Goal: Navigation & Orientation: Find specific page/section

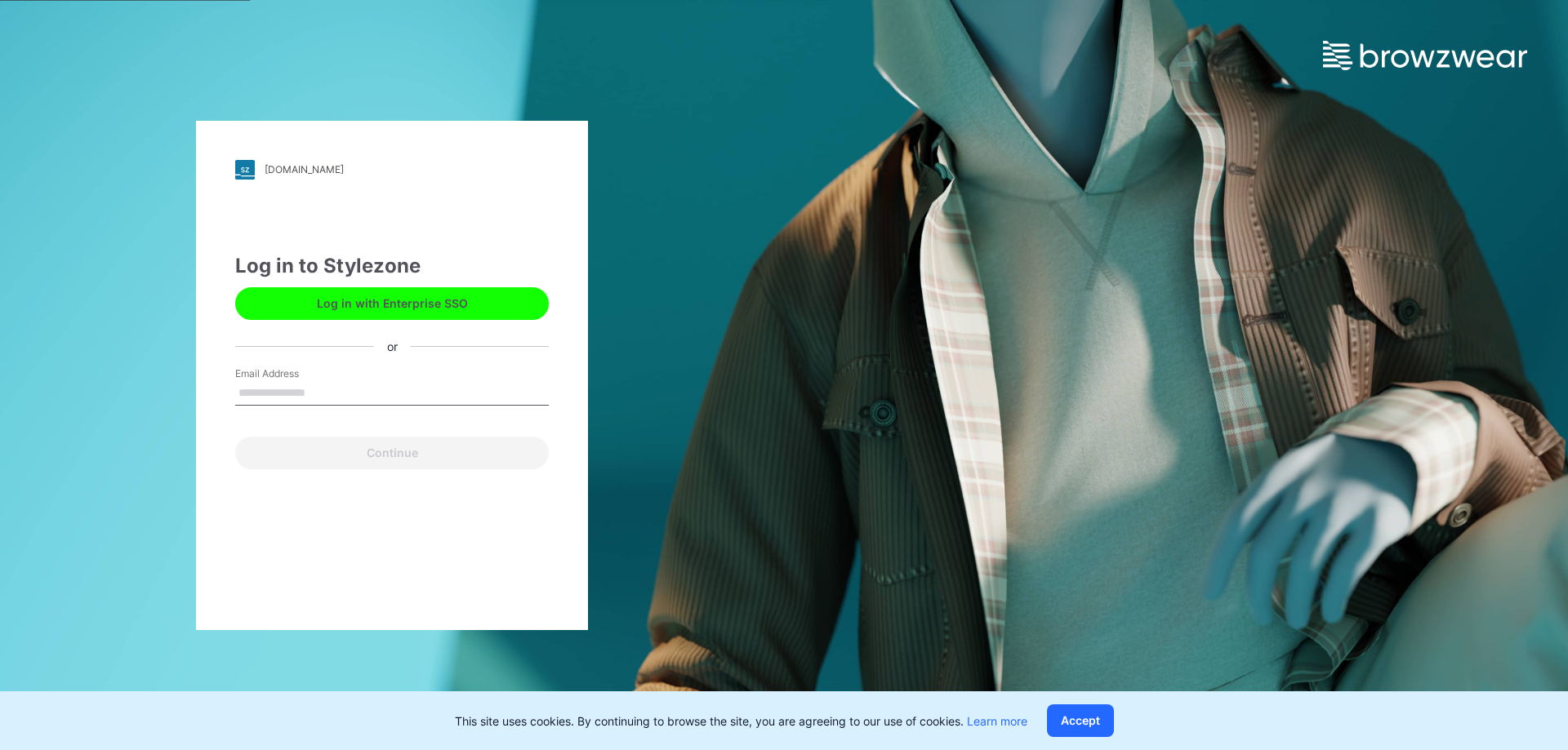
click at [300, 395] on input "Email Address" at bounding box center [391, 393] width 313 height 24
type input "**********"
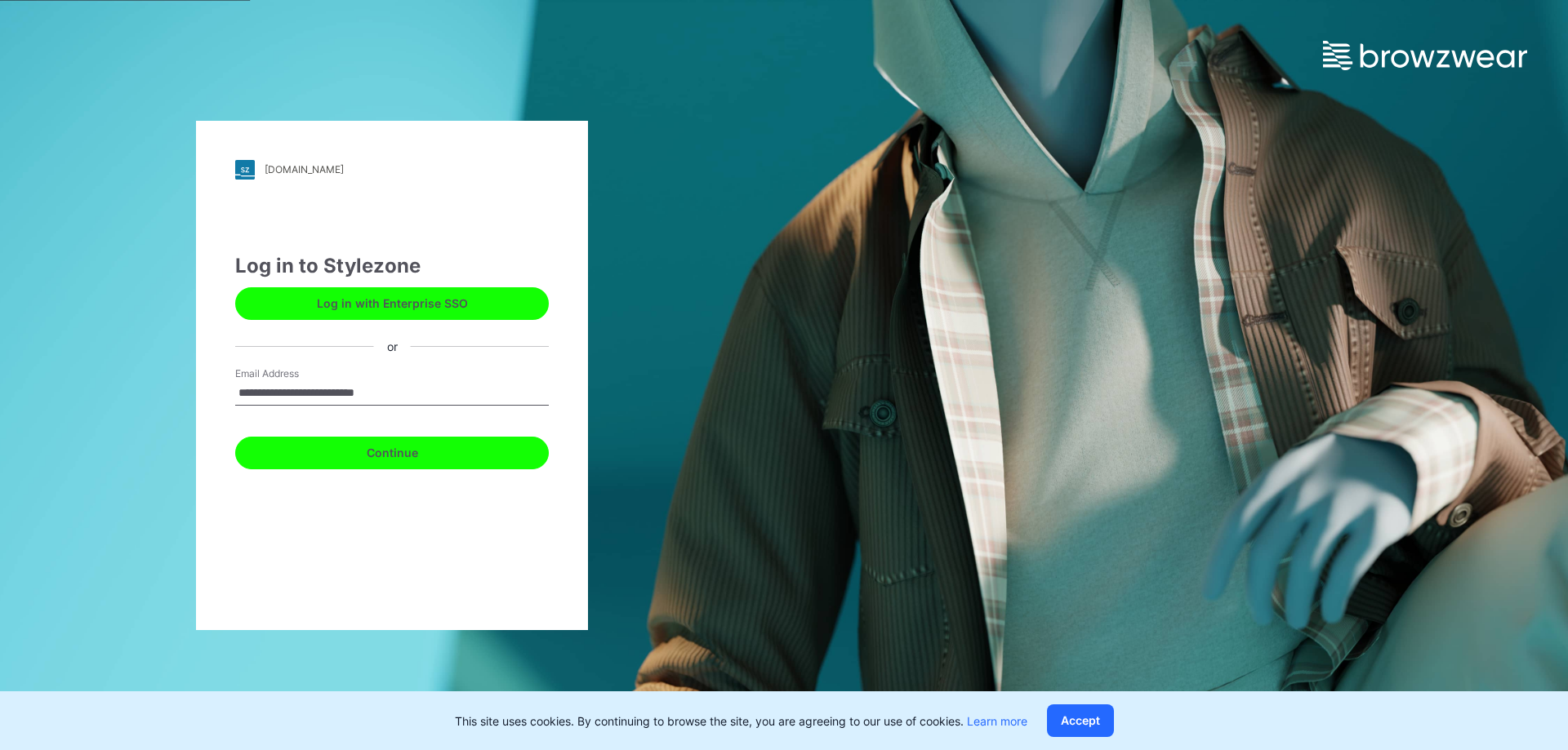
click at [408, 454] on button "Continue" at bounding box center [391, 453] width 313 height 32
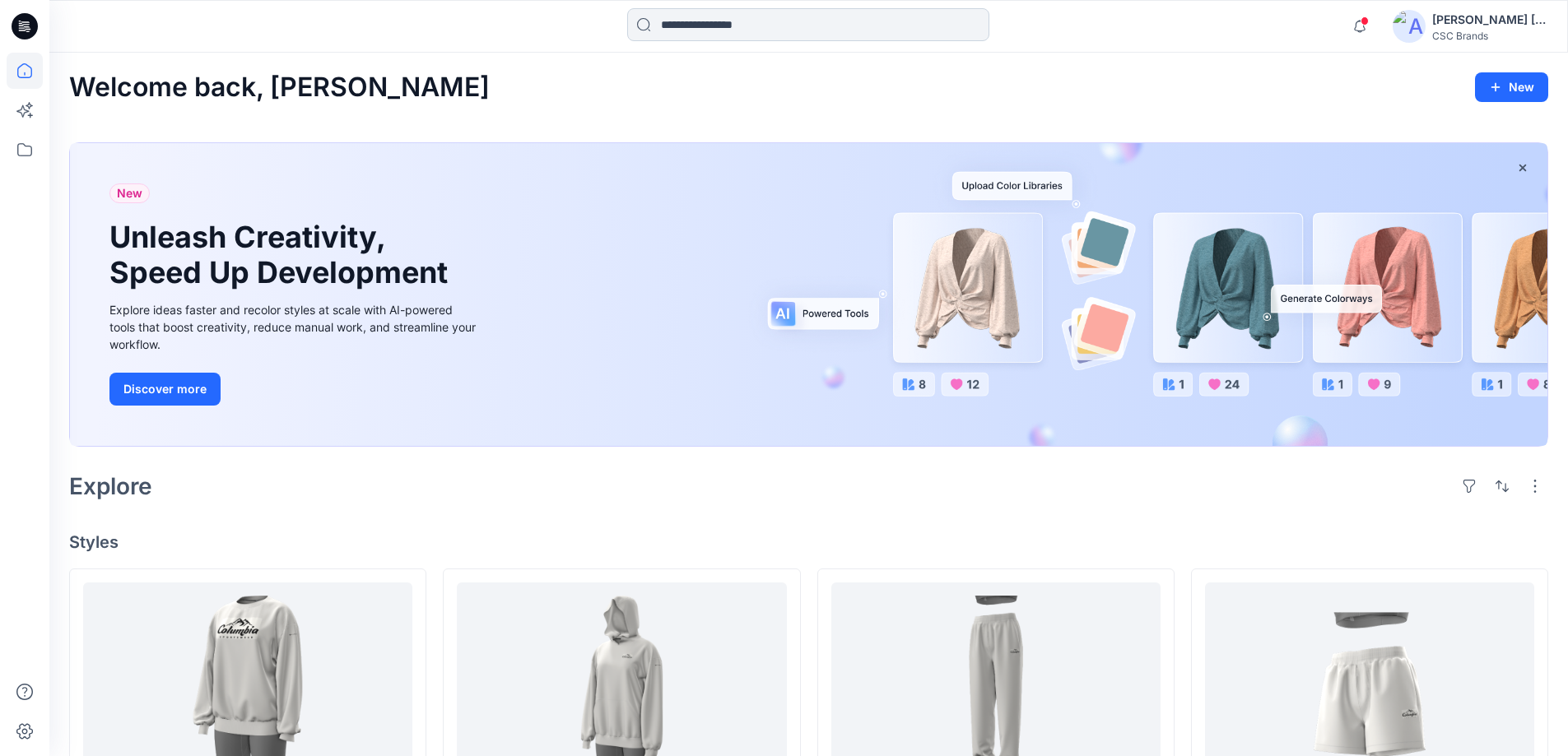
click at [824, 26] on input at bounding box center [808, 24] width 362 height 33
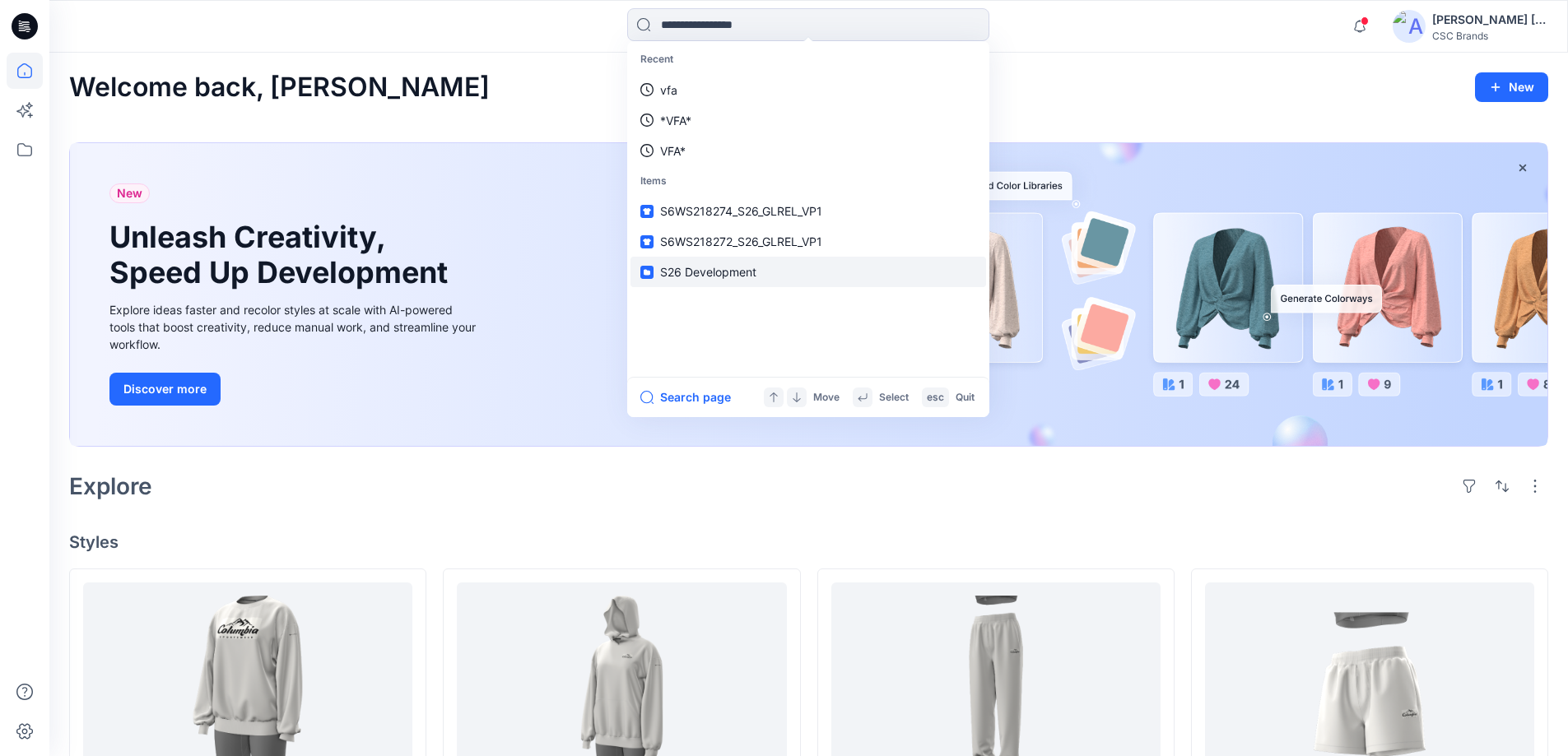
click at [693, 273] on span "S26 Development" at bounding box center [708, 271] width 96 height 14
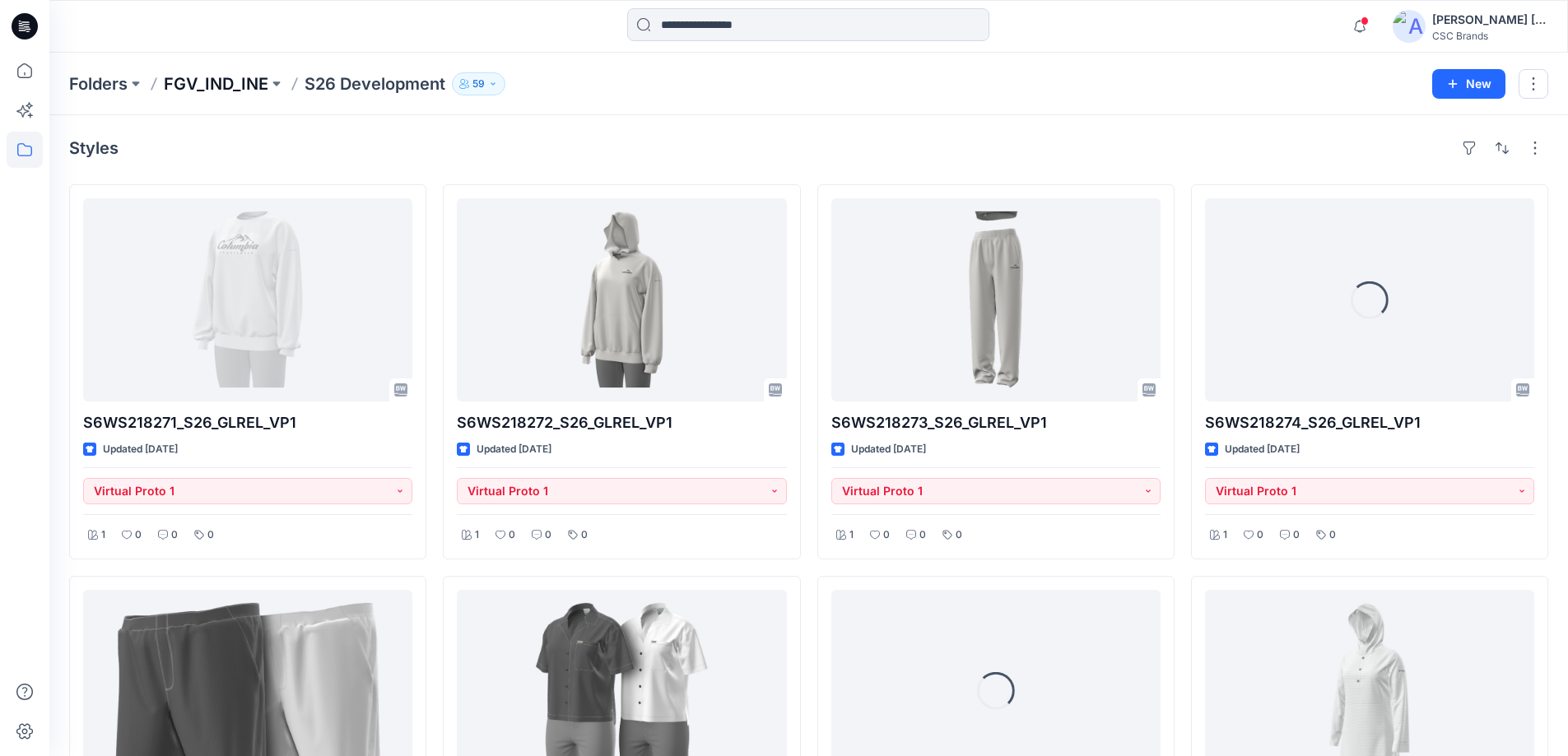
click at [224, 84] on p "FGV_IND_INE" at bounding box center [216, 83] width 105 height 23
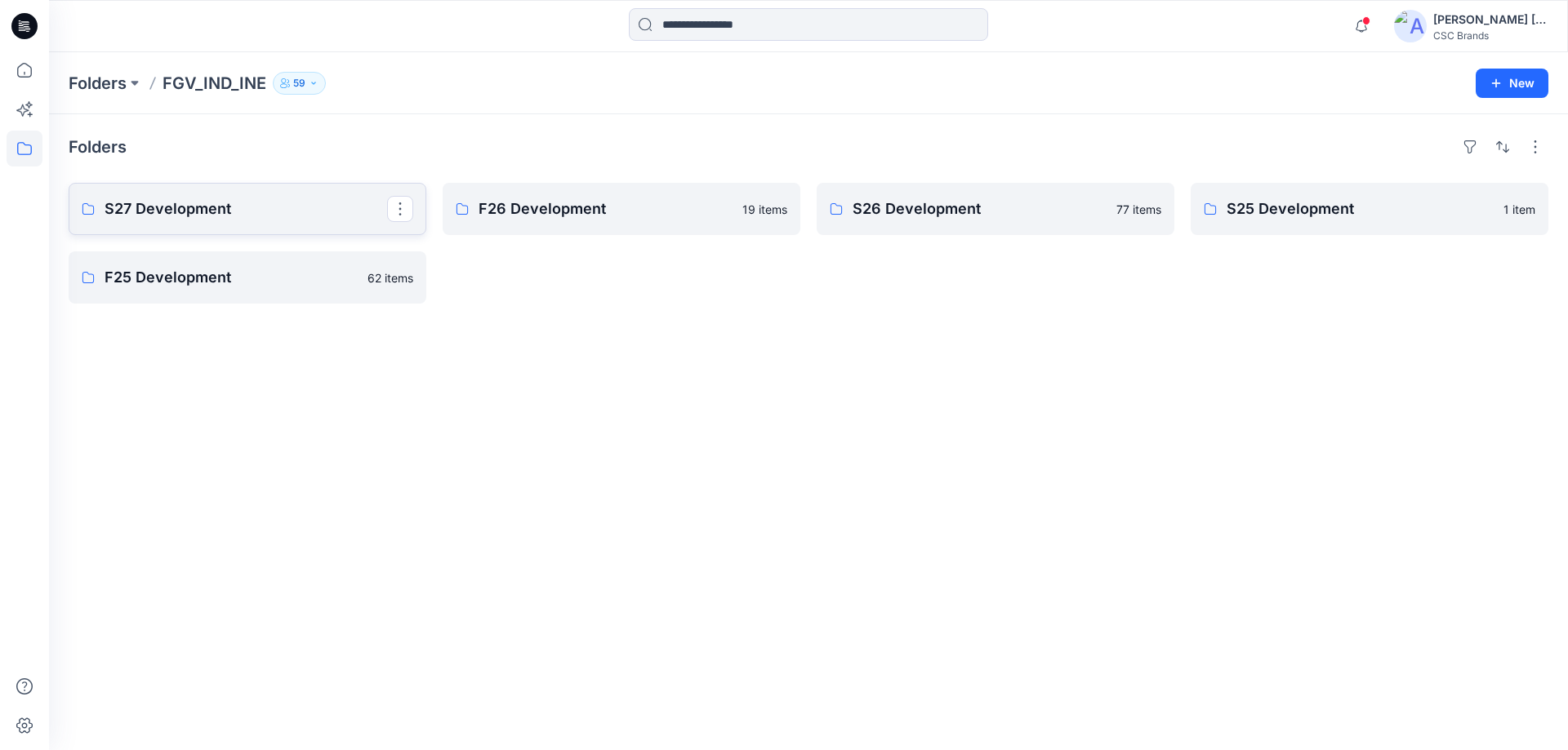
click at [188, 229] on link "S27 Development" at bounding box center [247, 209] width 358 height 52
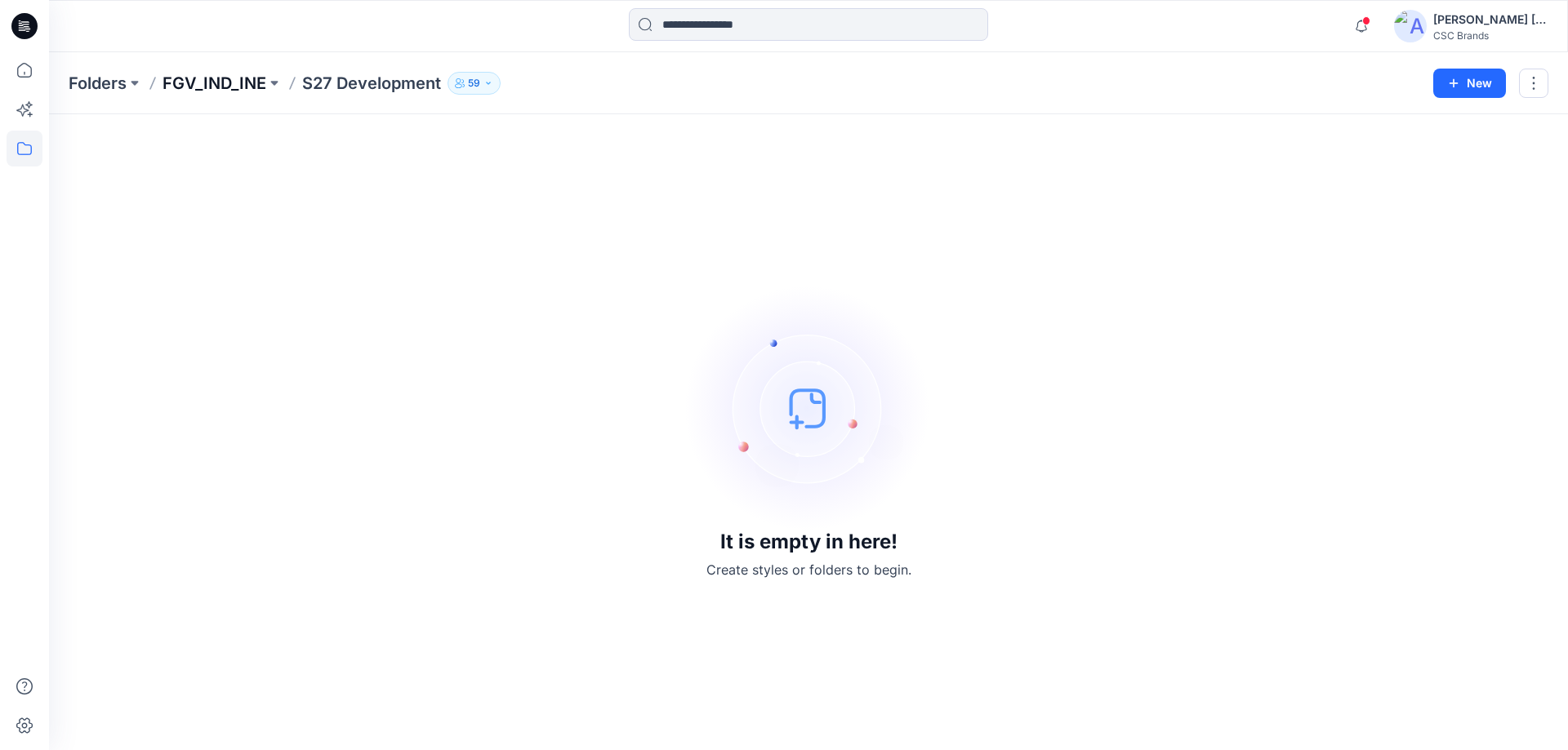
click at [226, 84] on p "FGV_IND_INE" at bounding box center [215, 83] width 104 height 22
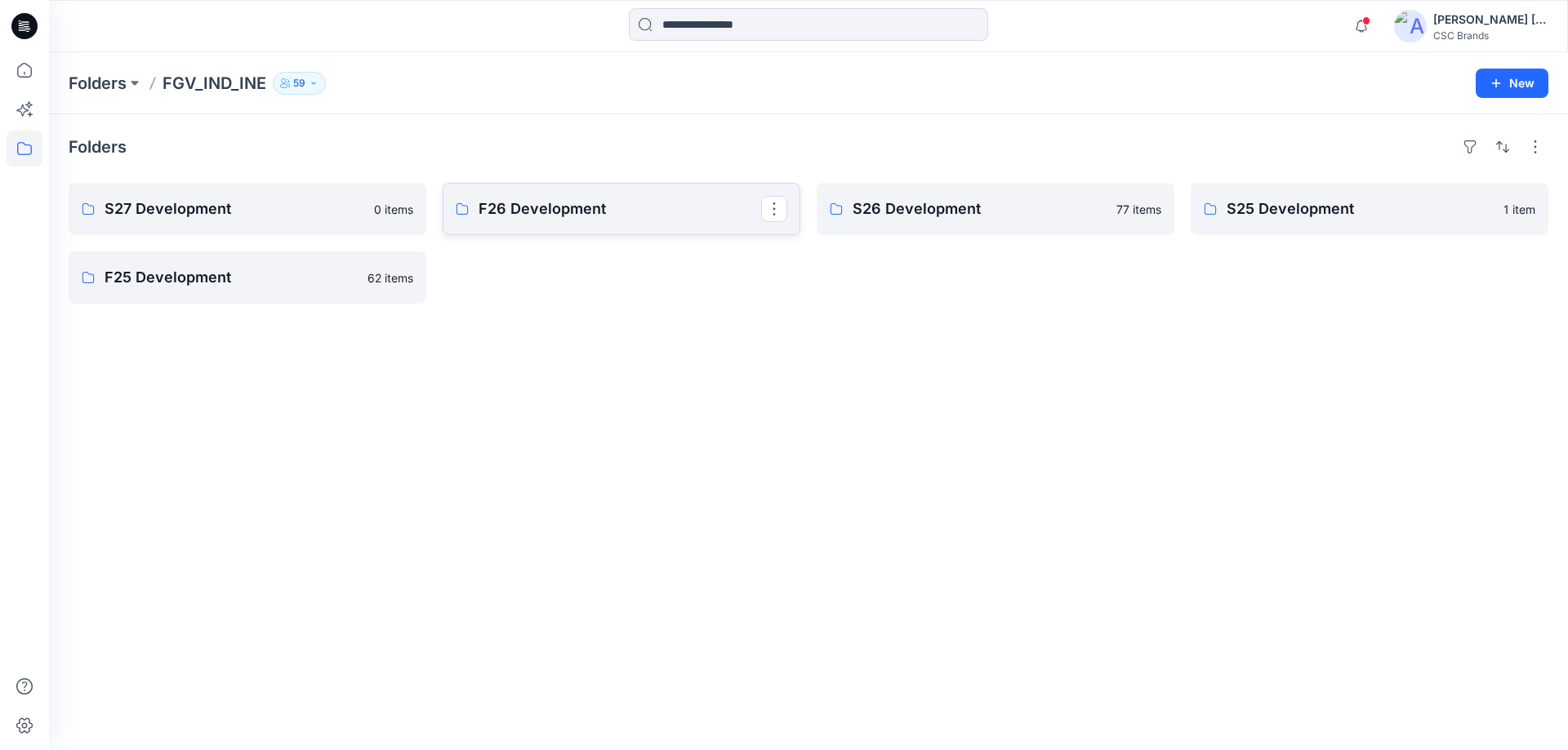
click at [571, 226] on link "F26 Development" at bounding box center [621, 209] width 358 height 52
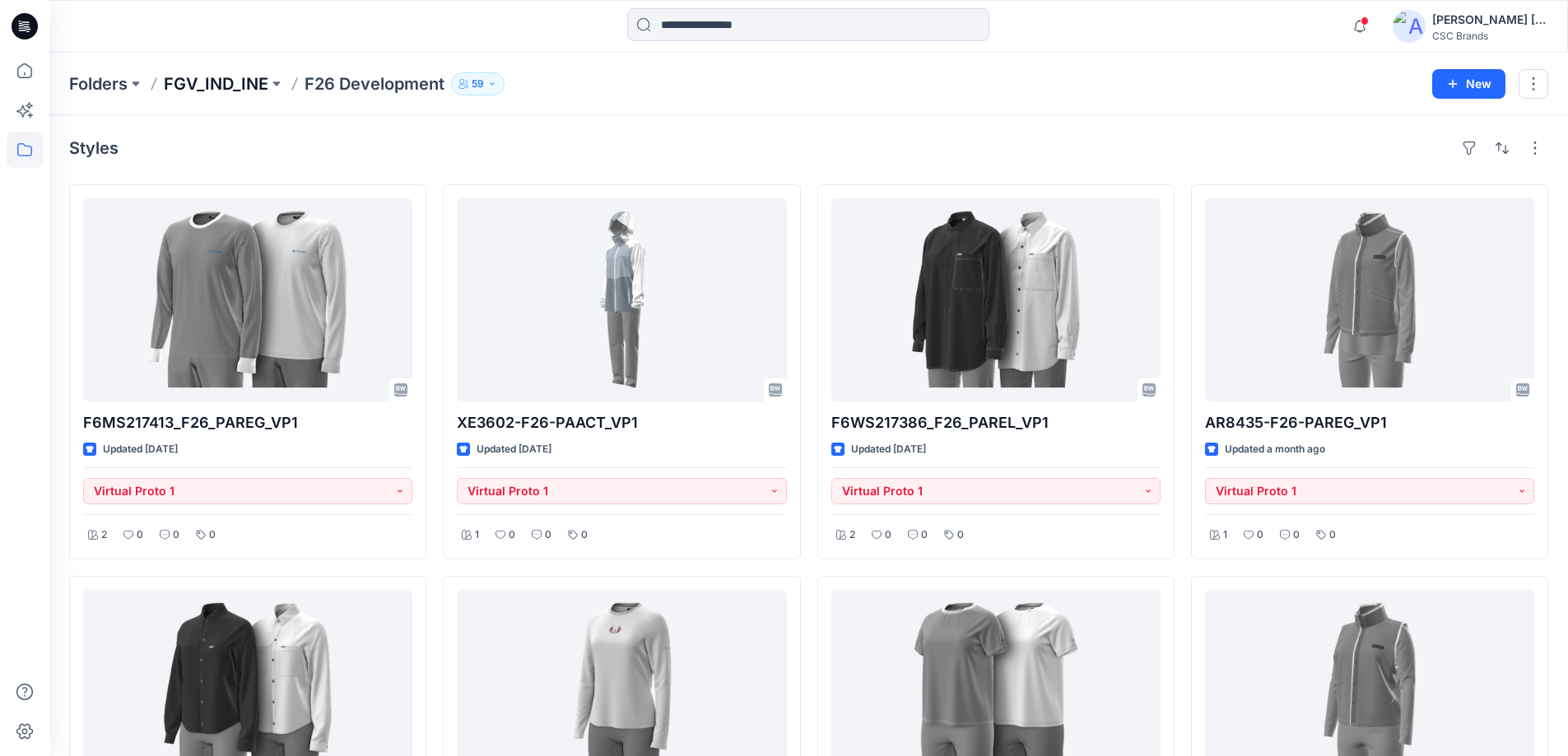
click at [204, 75] on p "FGV_IND_INE" at bounding box center [216, 83] width 105 height 23
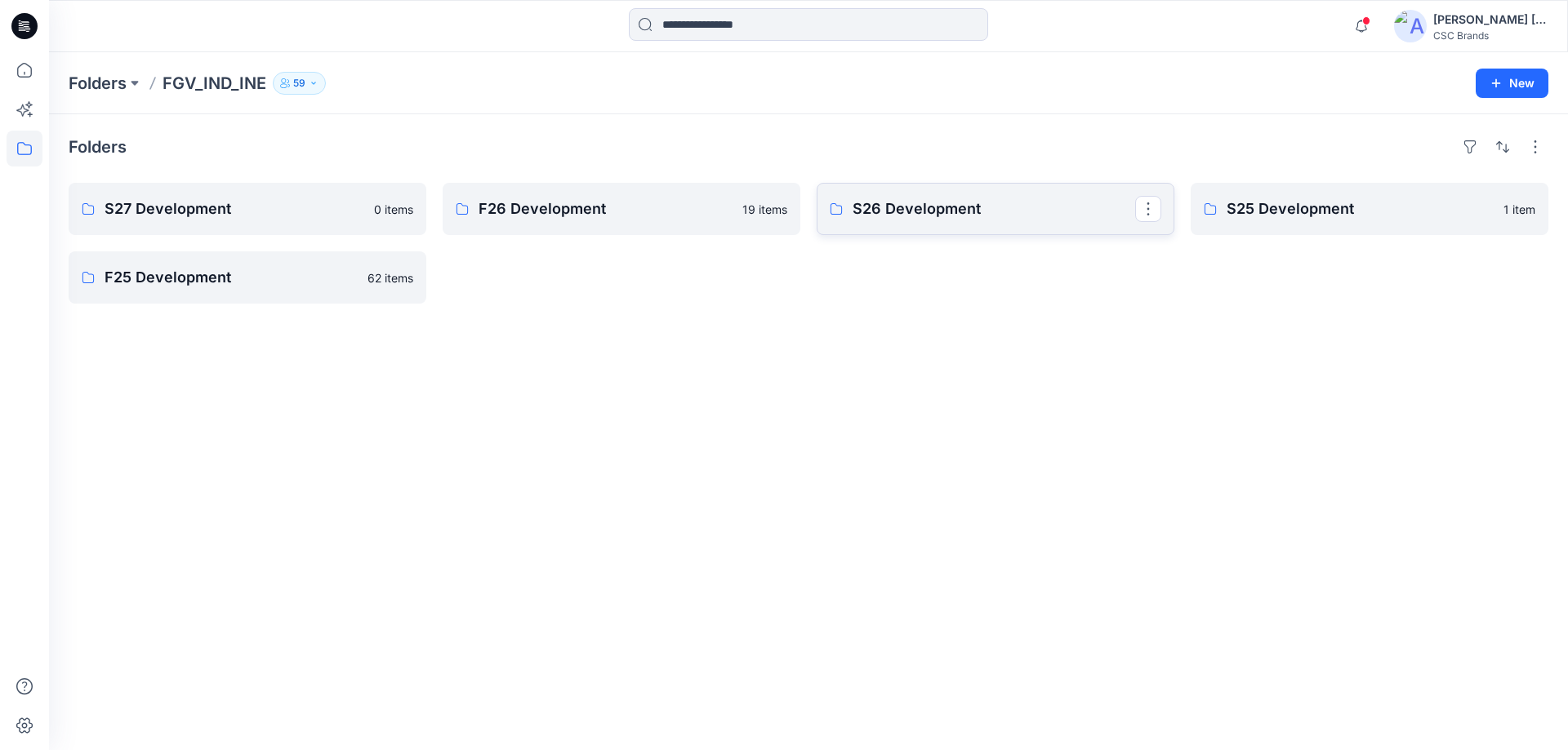
click at [991, 214] on p "S26 Development" at bounding box center [994, 208] width 283 height 22
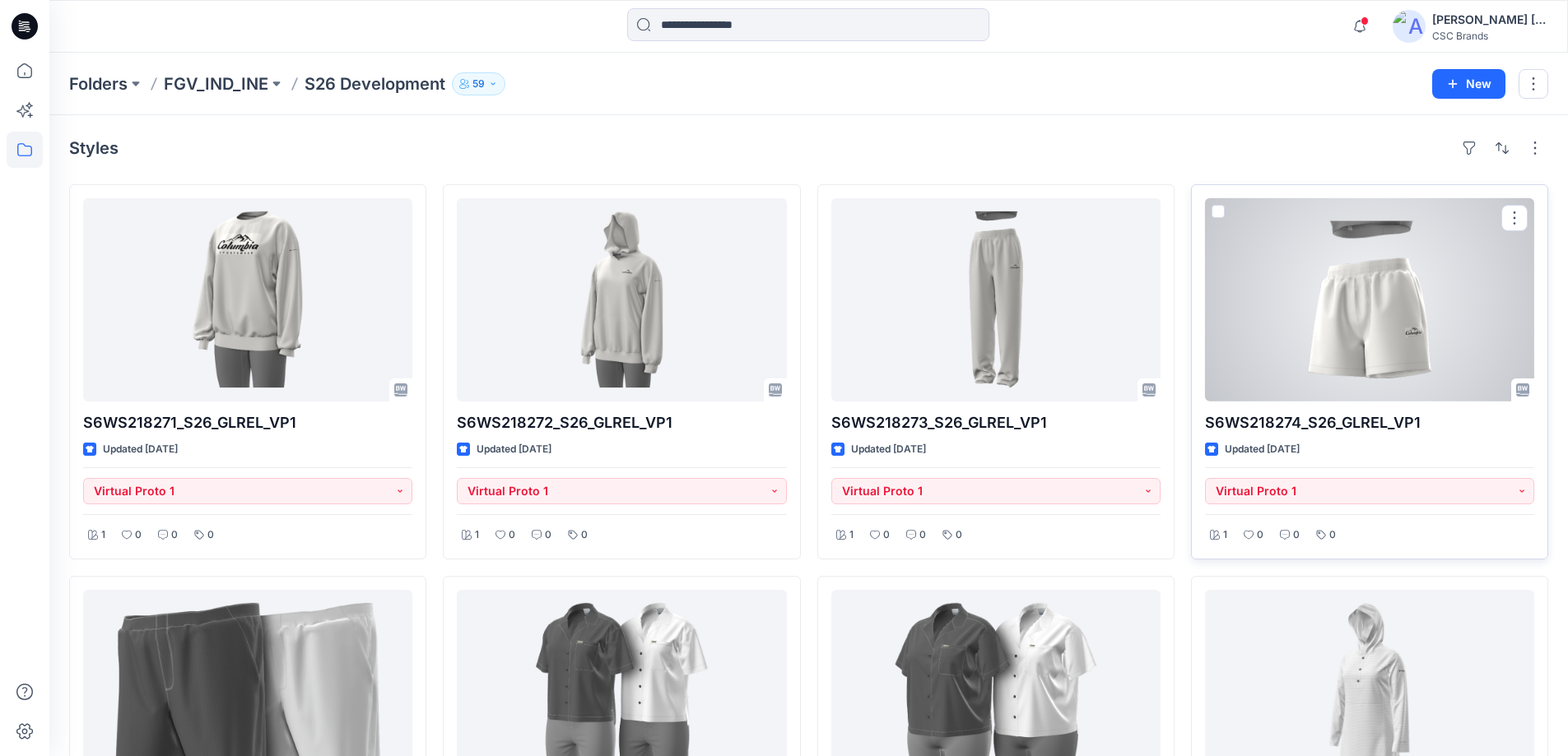
click at [1390, 312] on div at bounding box center [1370, 299] width 329 height 203
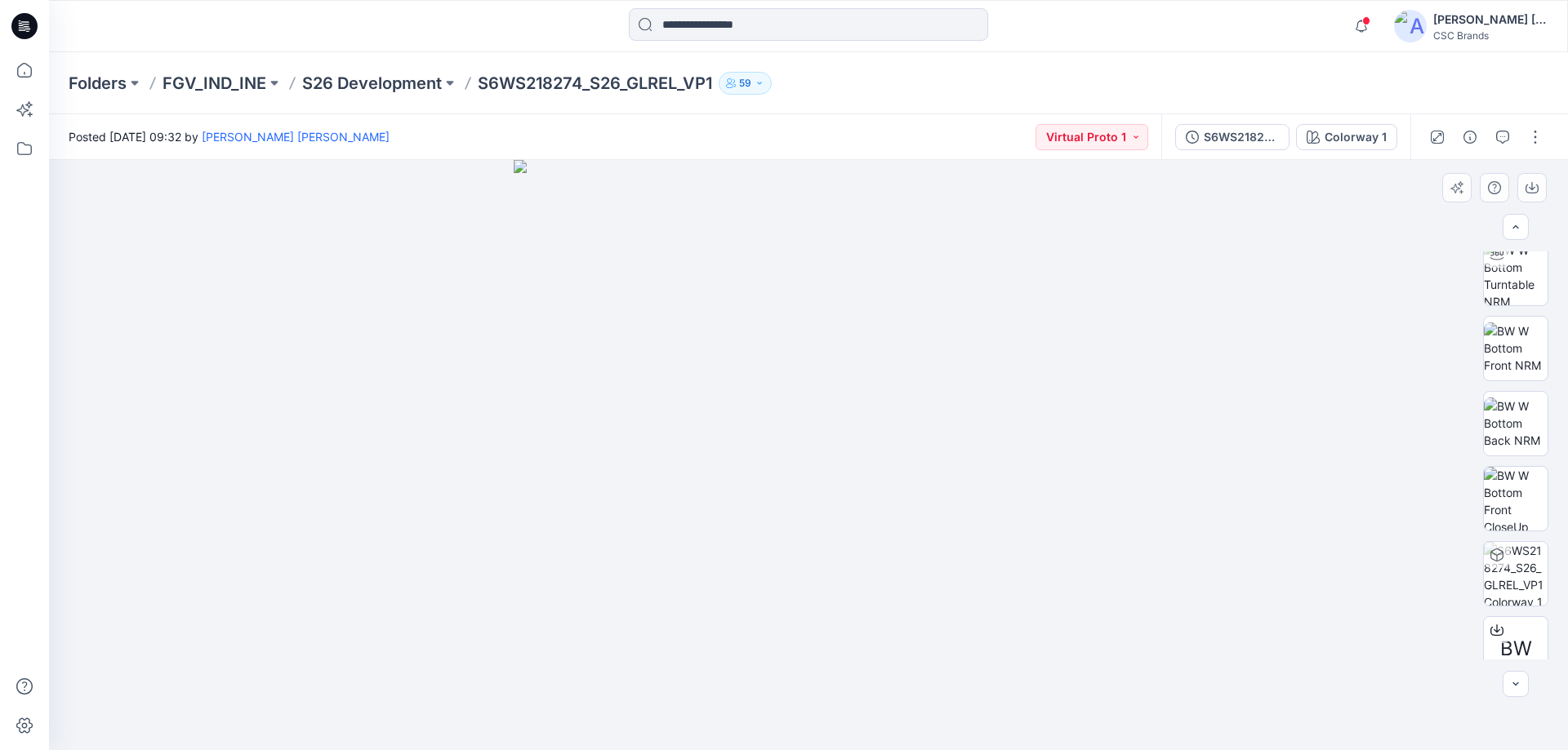
scroll to position [108, 0]
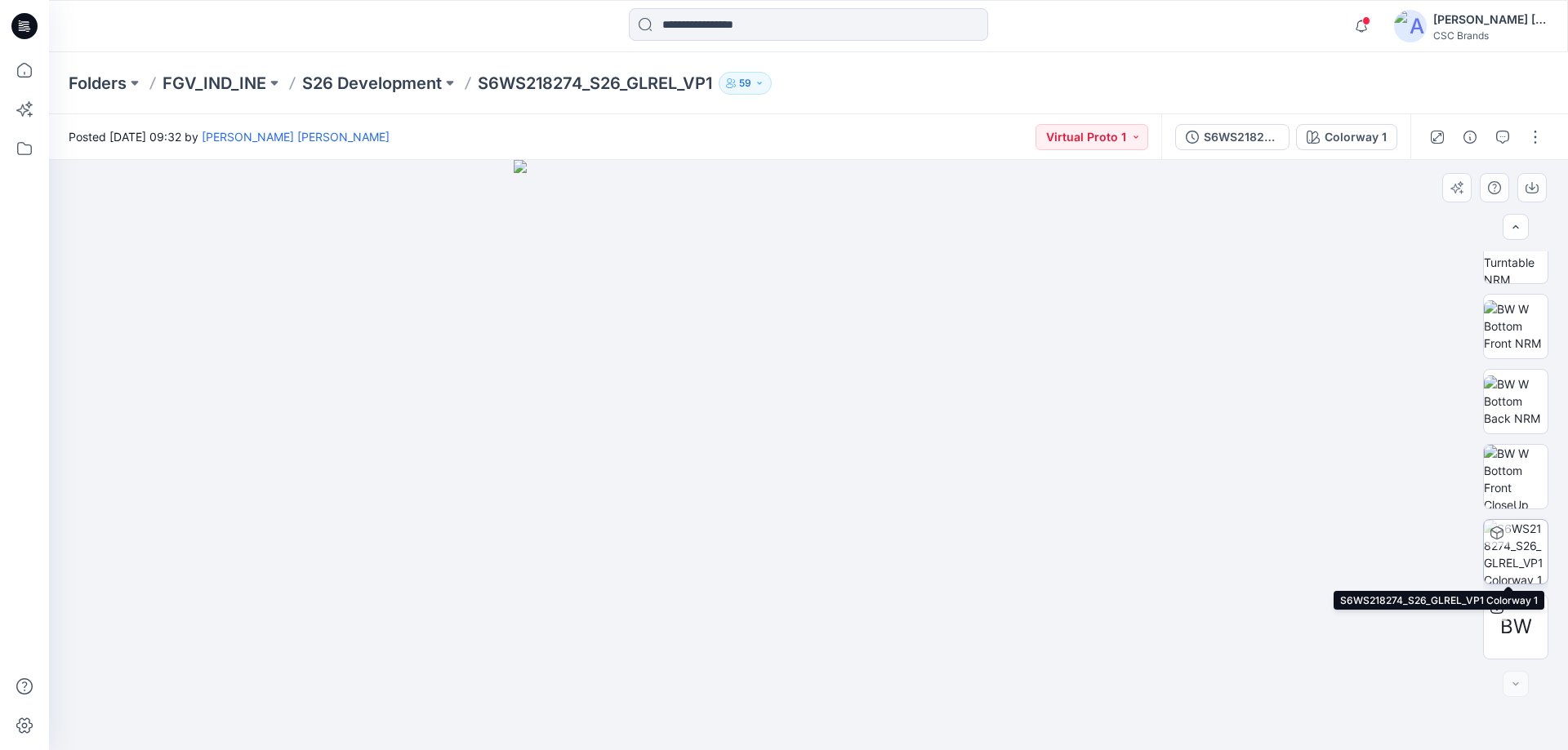
click at [1519, 534] on img at bounding box center [1515, 552] width 64 height 64
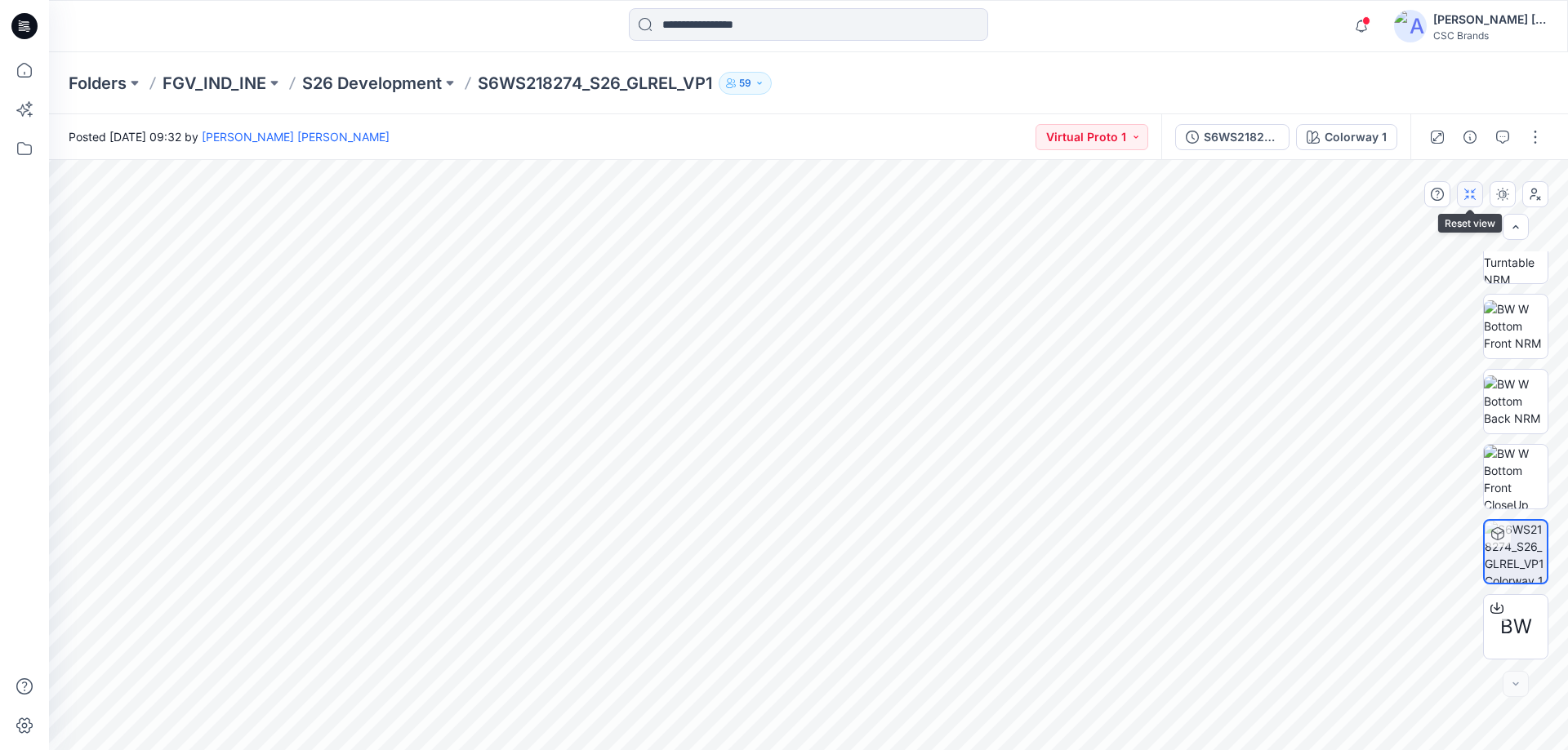
click at [1474, 203] on button "button" at bounding box center [1469, 194] width 26 height 26
click at [1530, 467] on img at bounding box center [1515, 476] width 64 height 64
drag, startPoint x: 893, startPoint y: 361, endPoint x: 893, endPoint y: 570, distance: 209.0
click at [893, 570] on img at bounding box center [809, 455] width 720 height 590
drag, startPoint x: 892, startPoint y: 493, endPoint x: 759, endPoint y: 511, distance: 134.2
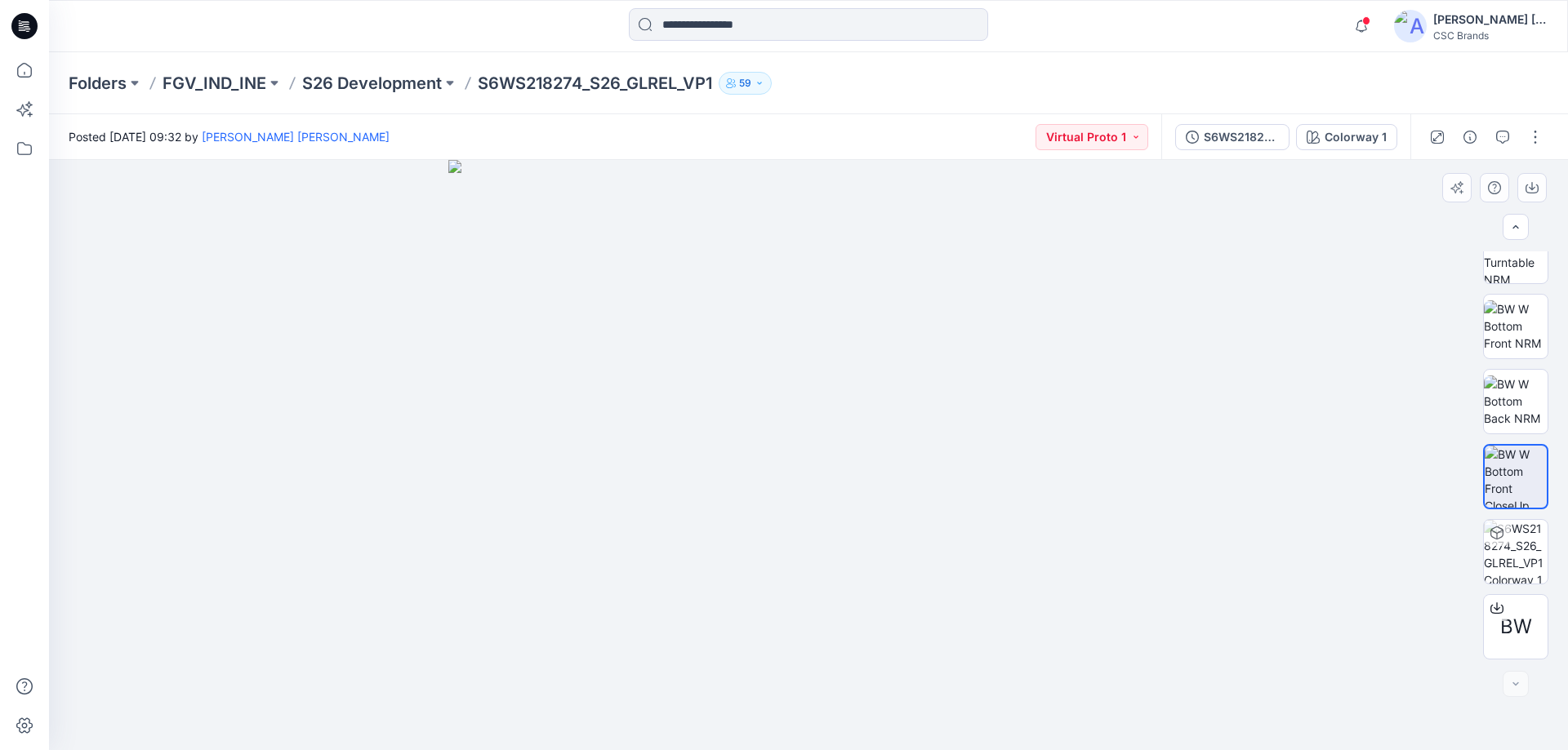
click at [759, 511] on img at bounding box center [809, 455] width 720 height 590
drag, startPoint x: 764, startPoint y: 510, endPoint x: 1040, endPoint y: 510, distance: 276.0
click at [1033, 510] on img at bounding box center [809, 455] width 720 height 590
drag, startPoint x: 889, startPoint y: 394, endPoint x: 889, endPoint y: 576, distance: 182.0
click at [889, 576] on img at bounding box center [809, 455] width 817 height 590
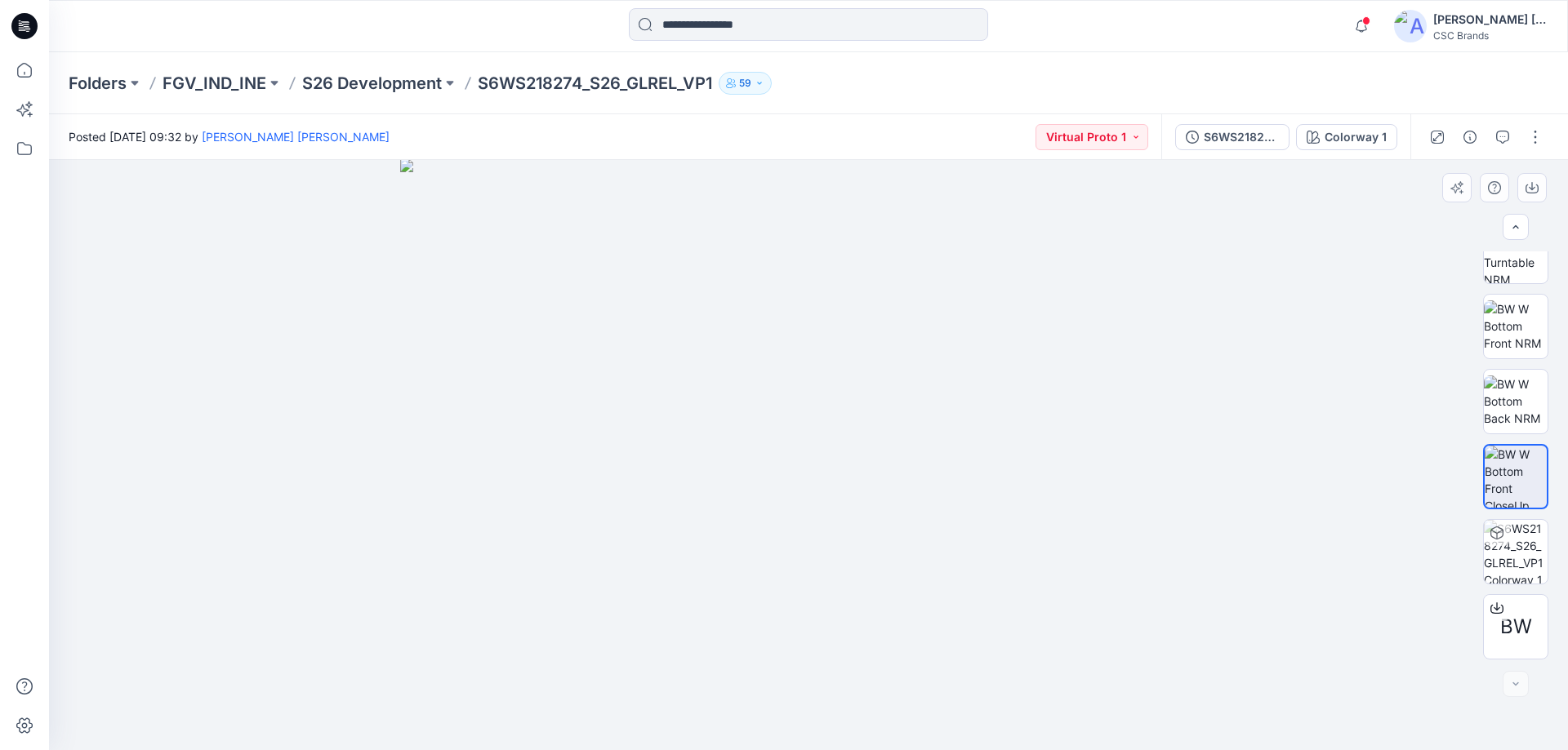
click at [879, 449] on img at bounding box center [809, 454] width 817 height 591
drag, startPoint x: 661, startPoint y: 292, endPoint x: 904, endPoint y: 493, distance: 315.4
click at [909, 492] on img at bounding box center [809, 455] width 817 height 590
drag, startPoint x: 850, startPoint y: 419, endPoint x: 853, endPoint y: 404, distance: 15.3
click at [853, 408] on img at bounding box center [809, 450] width 817 height 599
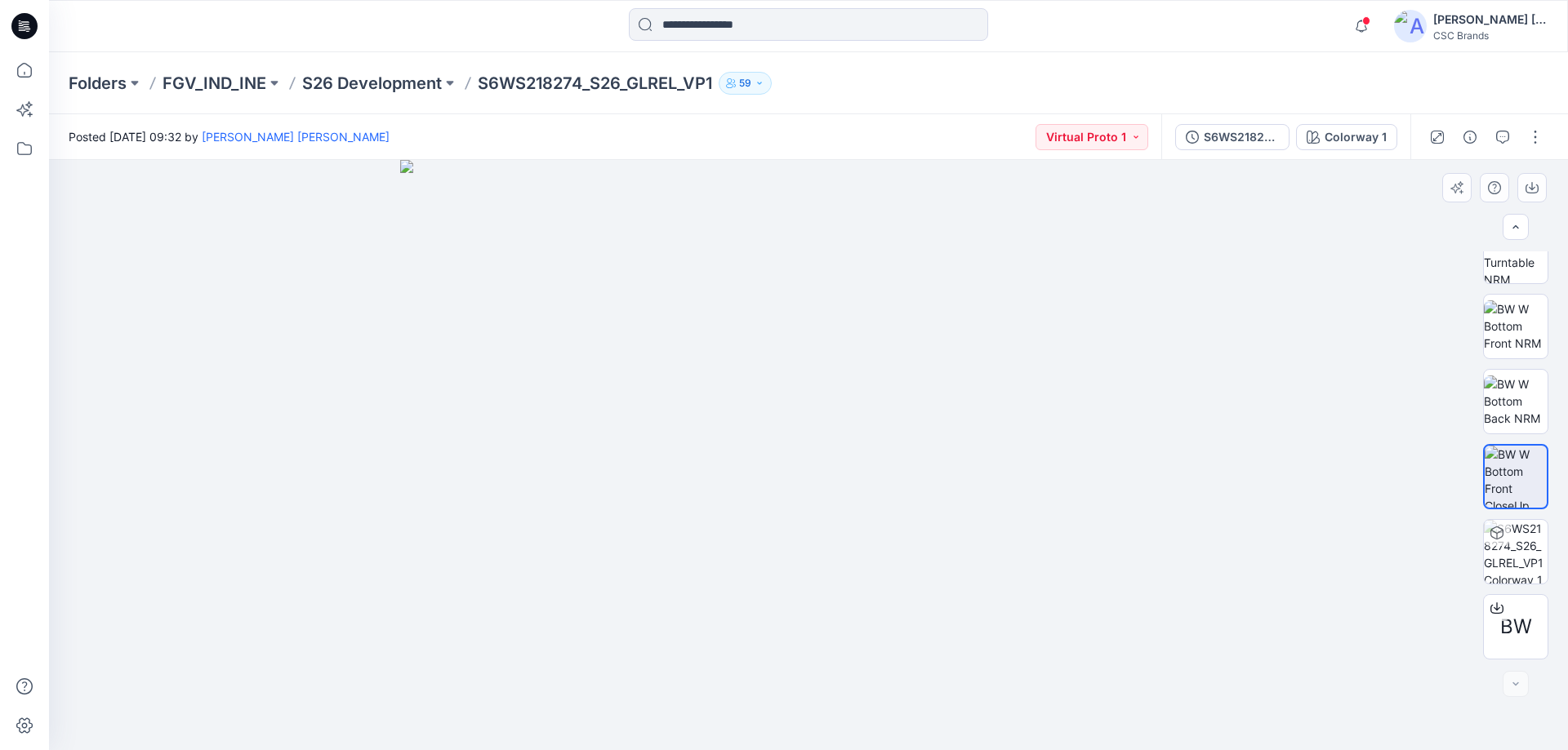
drag, startPoint x: 847, startPoint y: 458, endPoint x: 845, endPoint y: 587, distance: 129.0
click at [845, 587] on img at bounding box center [809, 455] width 817 height 590
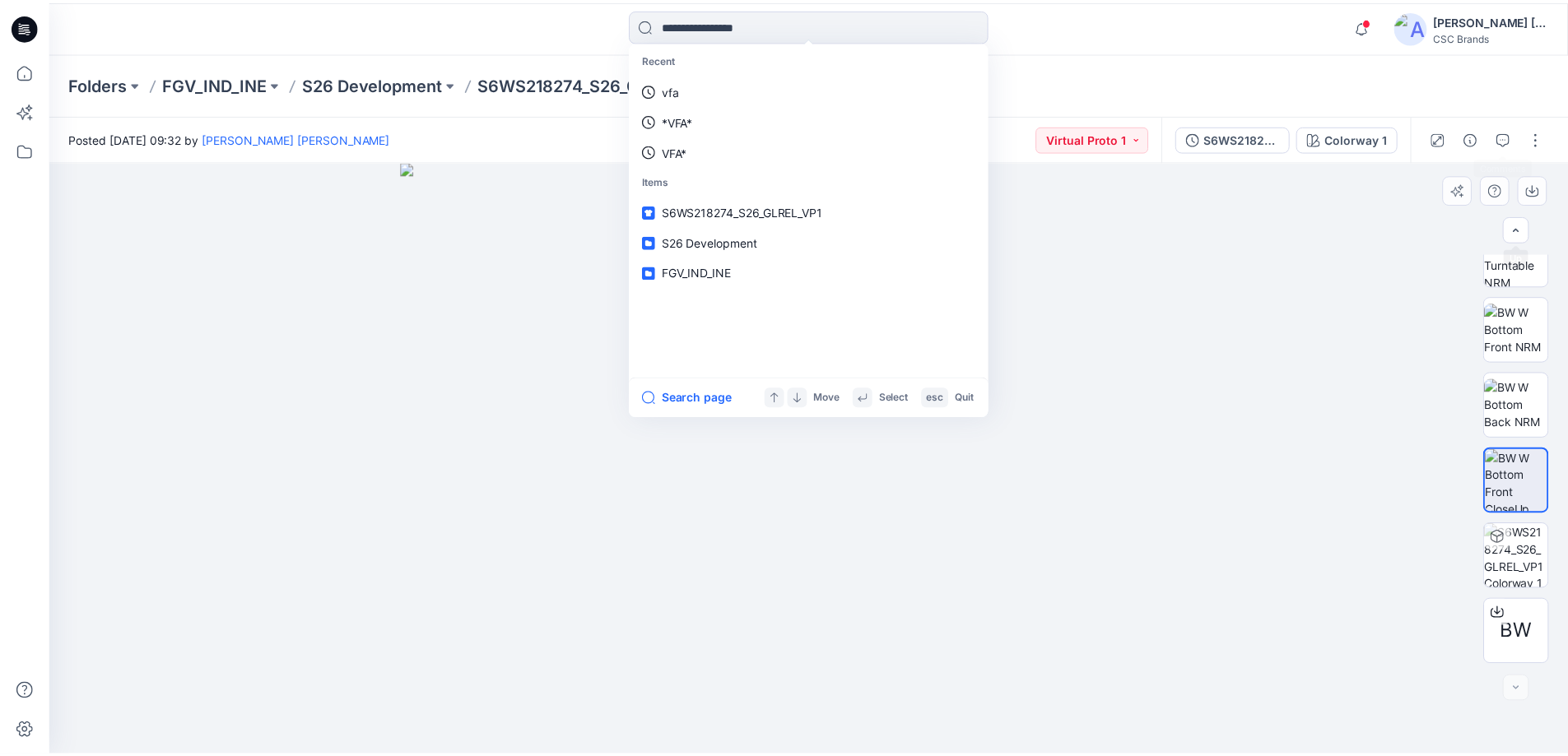
scroll to position [88, 0]
click at [863, 521] on img at bounding box center [815, 458] width 823 height 595
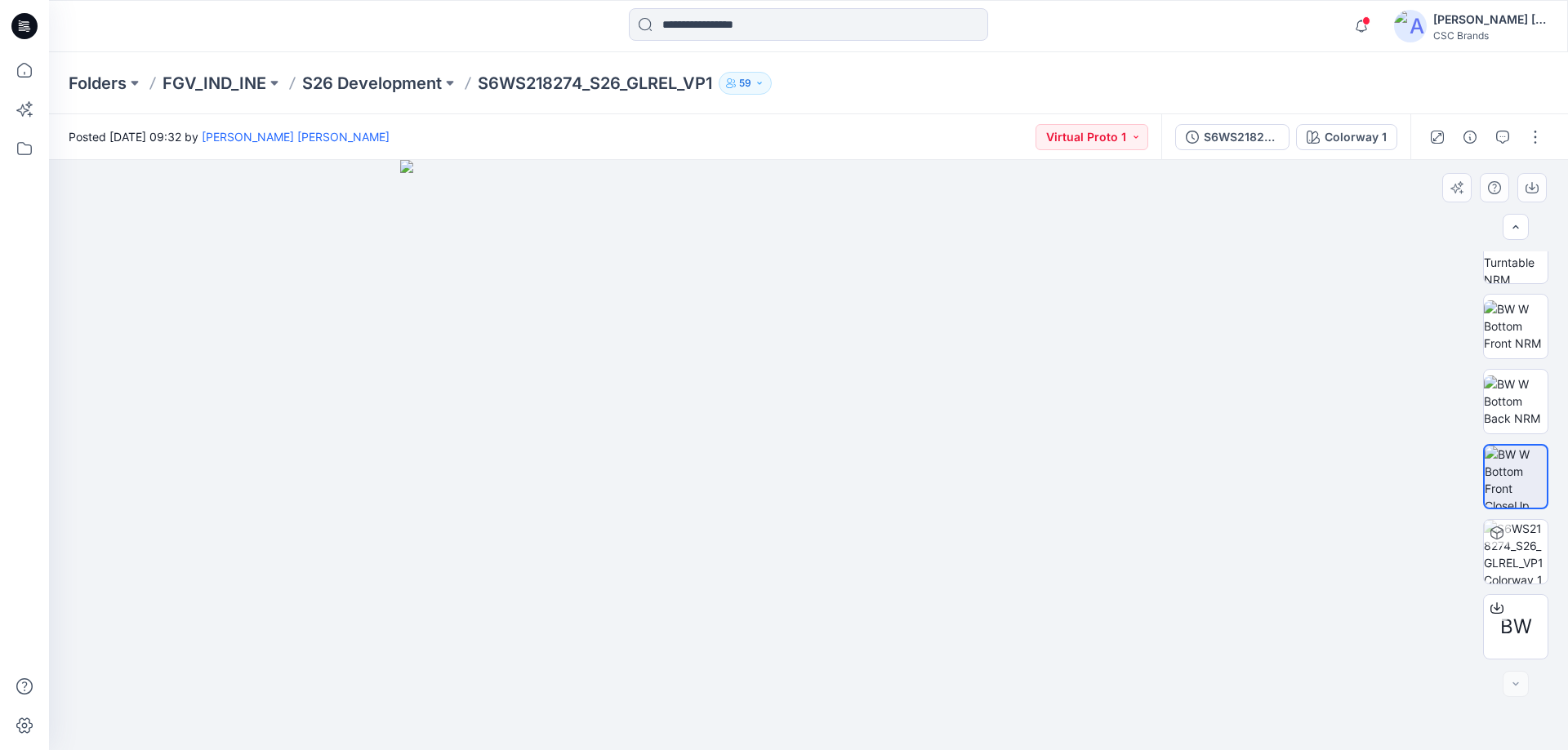
drag, startPoint x: 1169, startPoint y: 676, endPoint x: 539, endPoint y: 653, distance: 630.4
click at [589, 667] on img at bounding box center [809, 455] width 817 height 590
click at [223, 92] on p "FGV_IND_INE" at bounding box center [215, 83] width 104 height 22
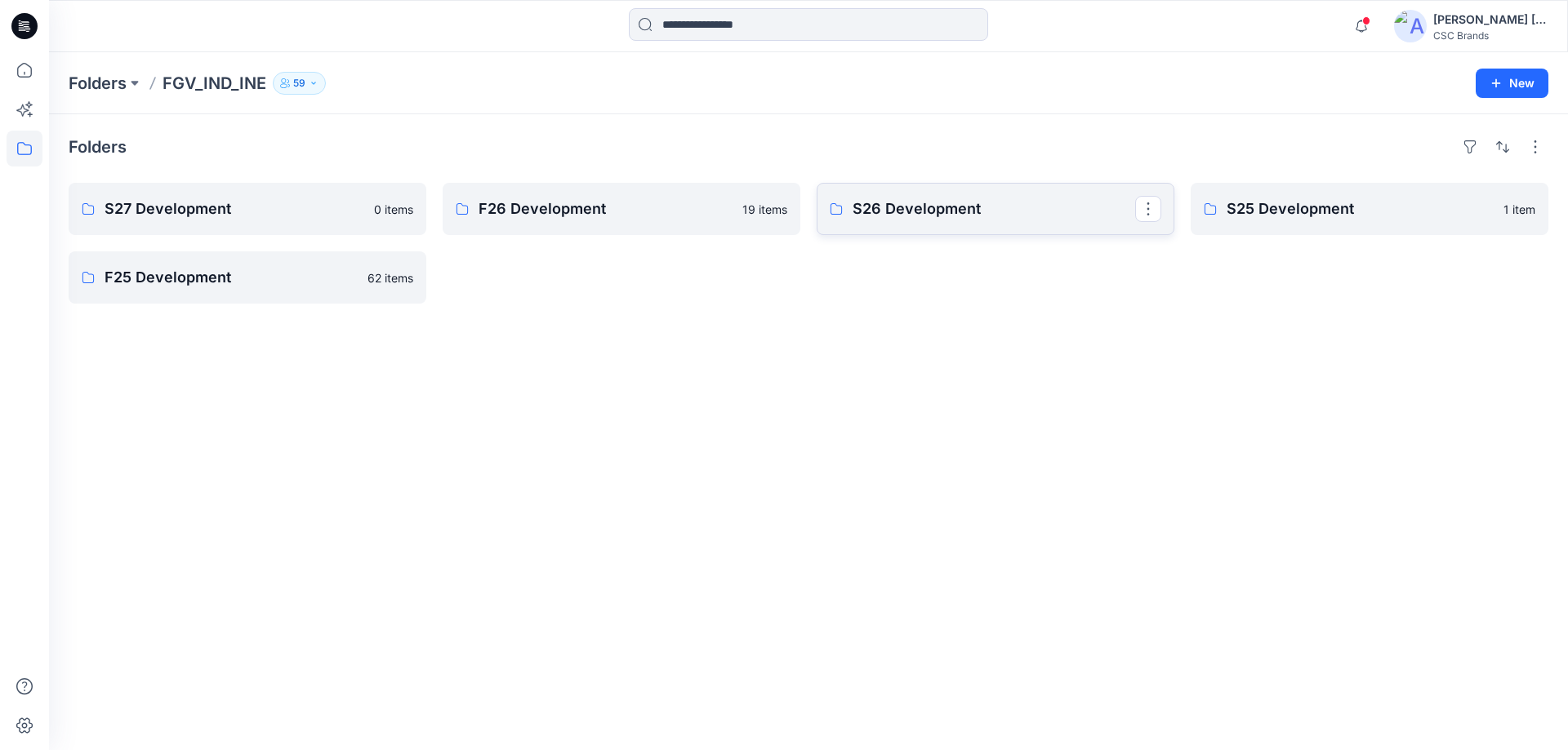
click at [1047, 216] on p "S26 Development" at bounding box center [994, 208] width 283 height 22
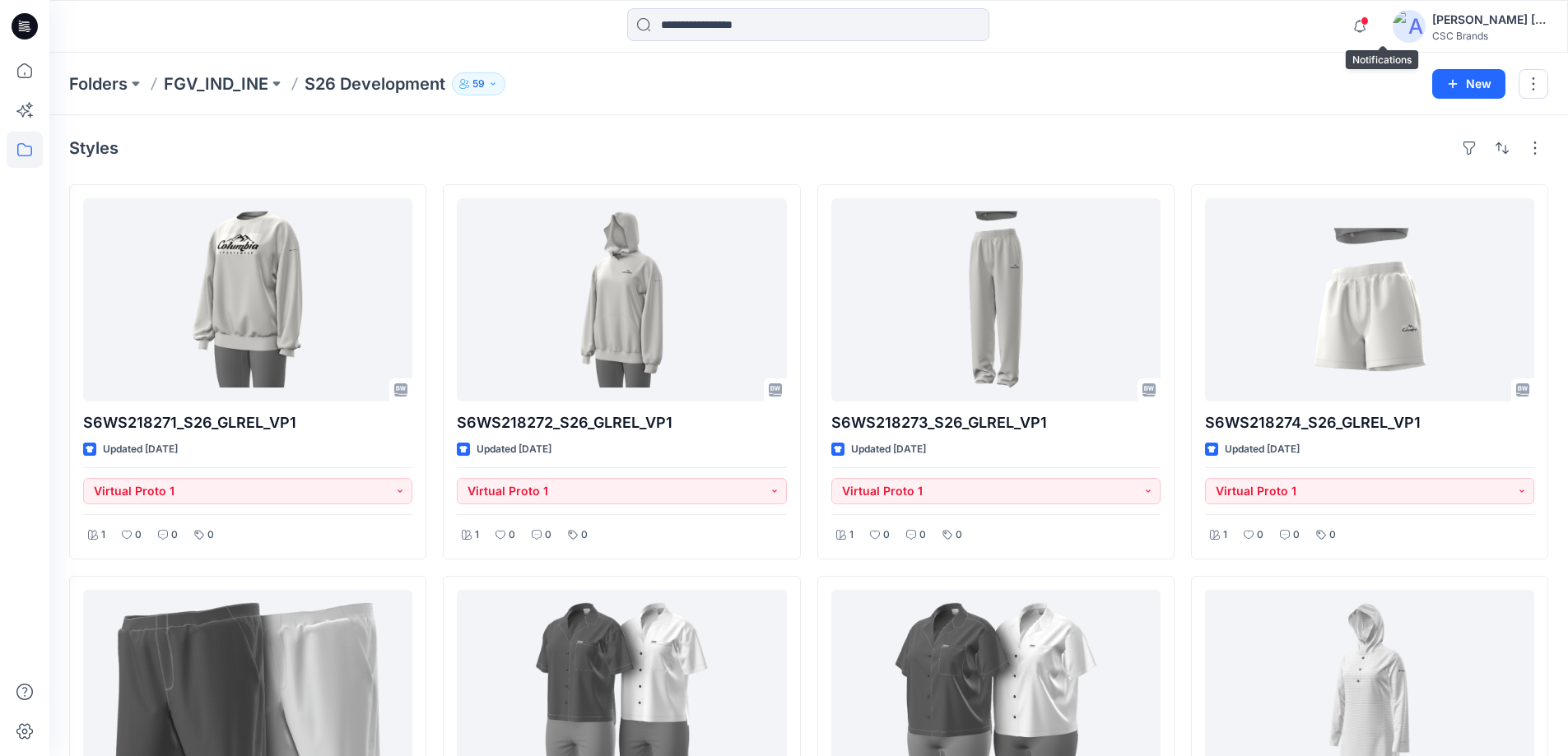
click at [1369, 21] on span at bounding box center [1364, 21] width 8 height 9
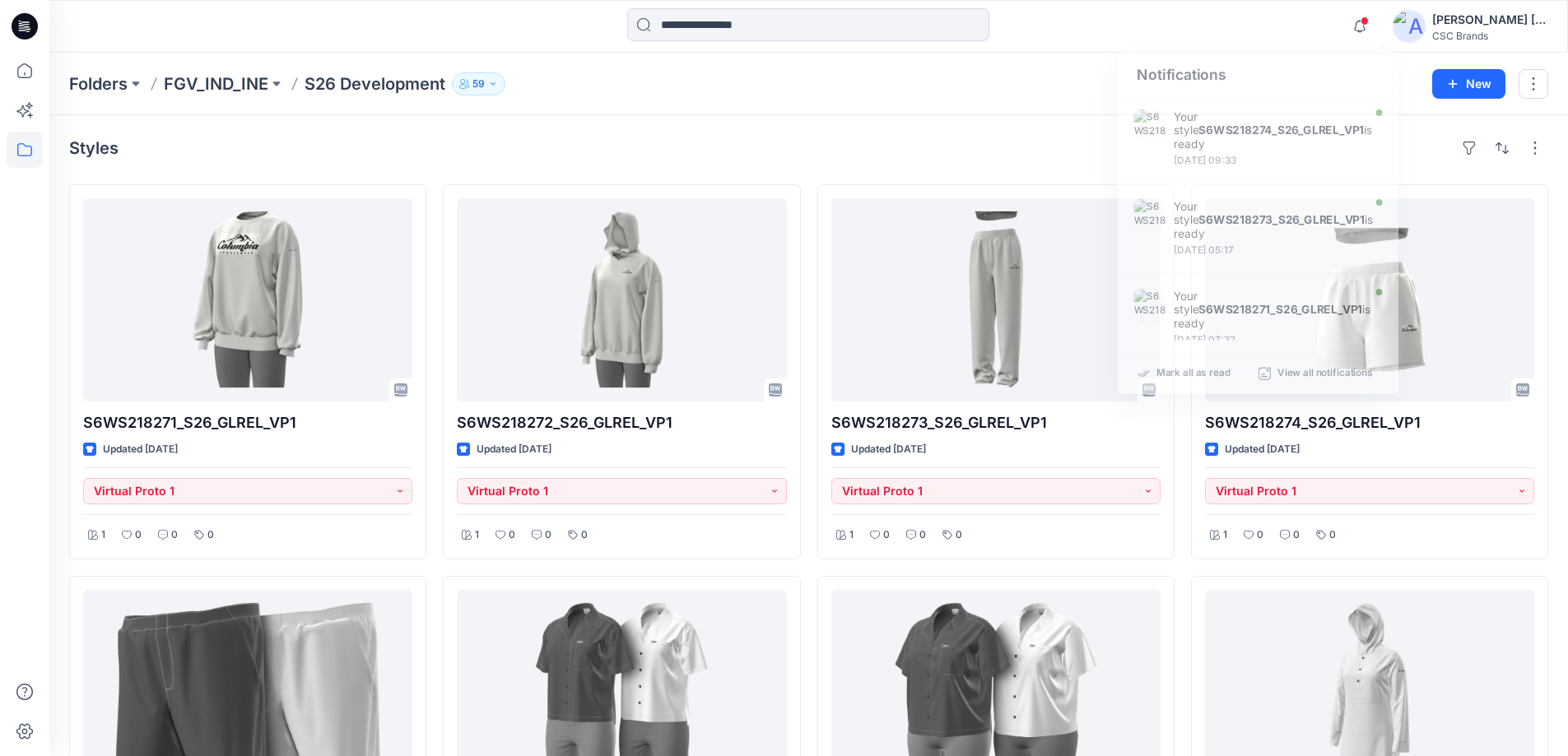
click at [815, 147] on div "Styles" at bounding box center [808, 147] width 1479 height 26
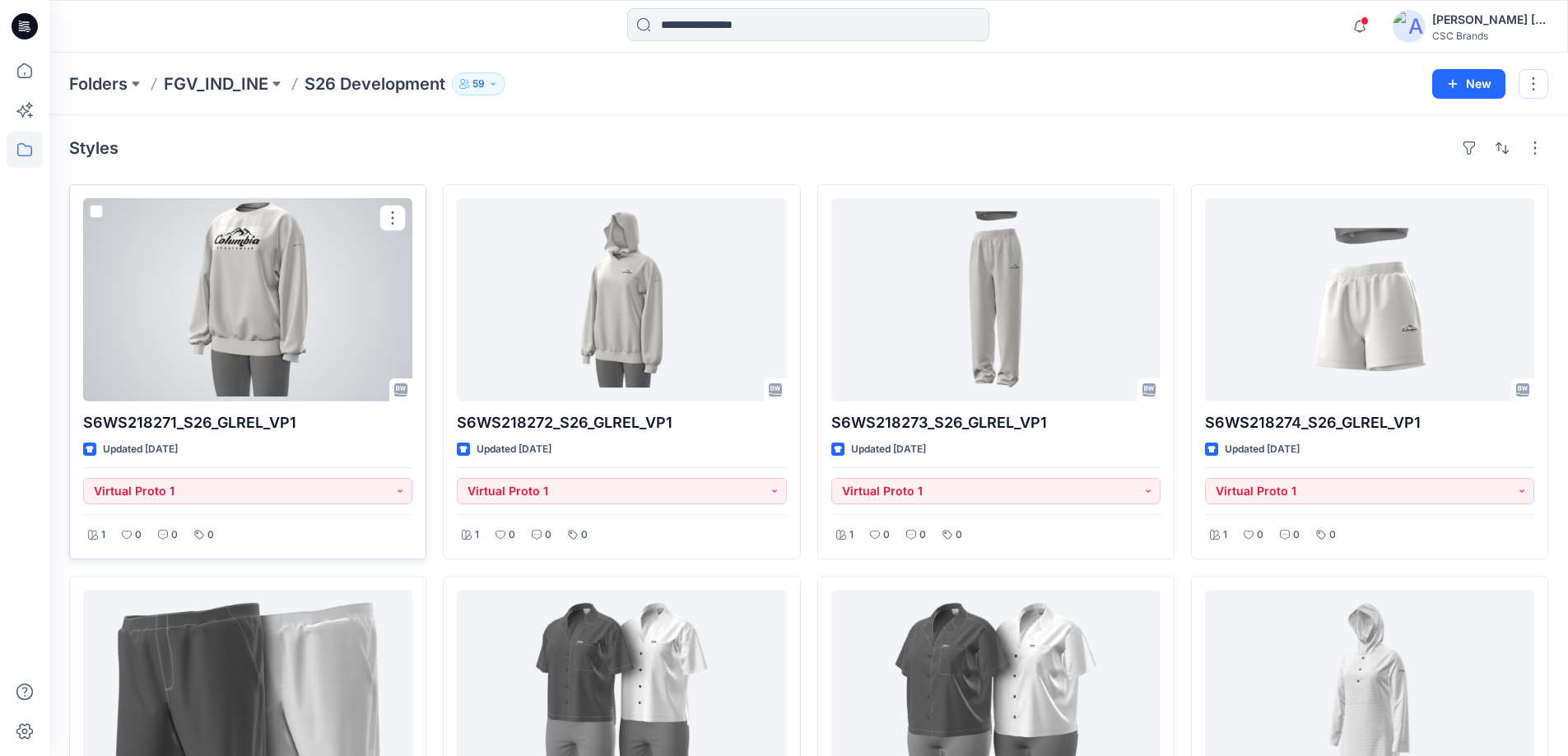
click at [281, 378] on div at bounding box center [248, 299] width 329 height 203
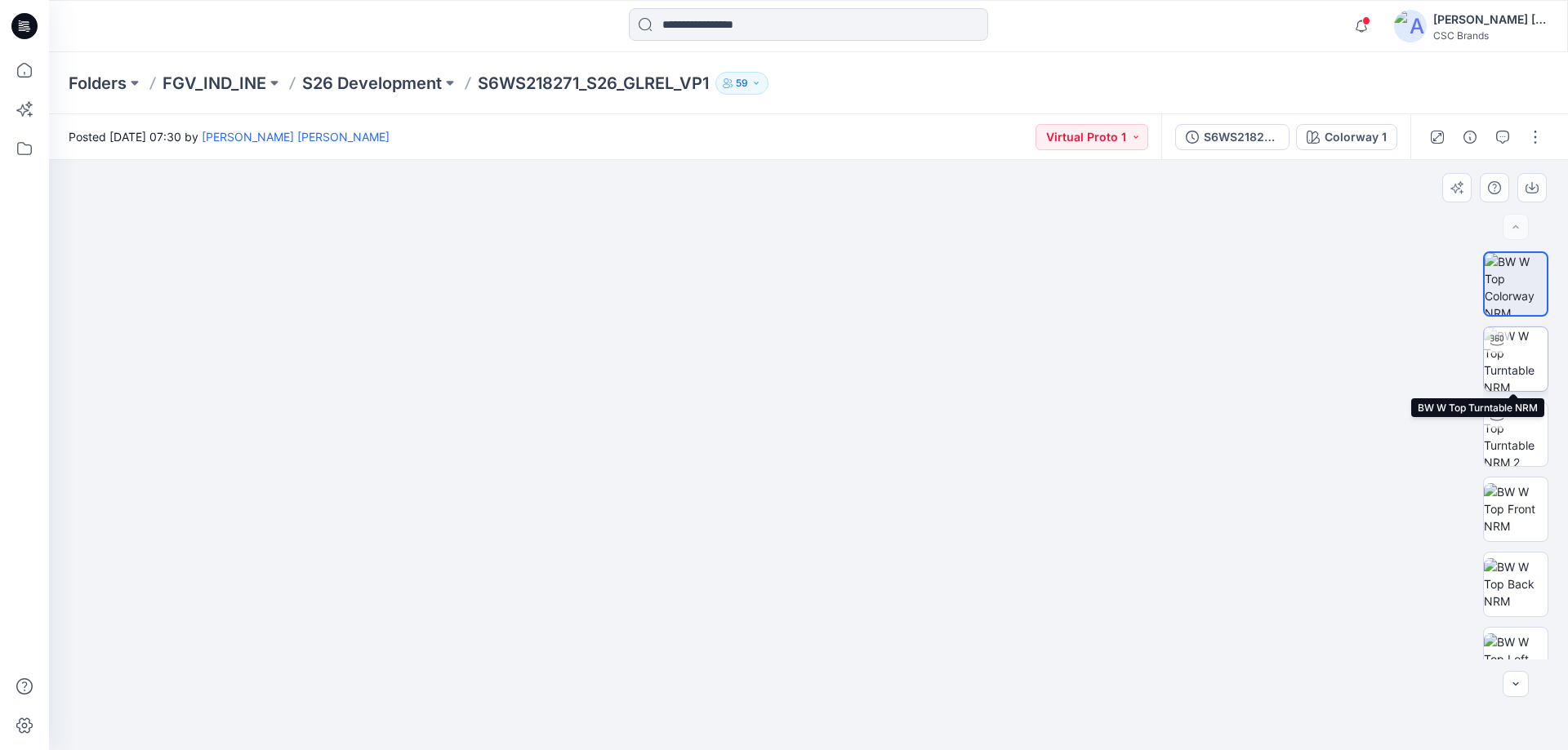
click at [1514, 353] on img at bounding box center [1515, 359] width 64 height 64
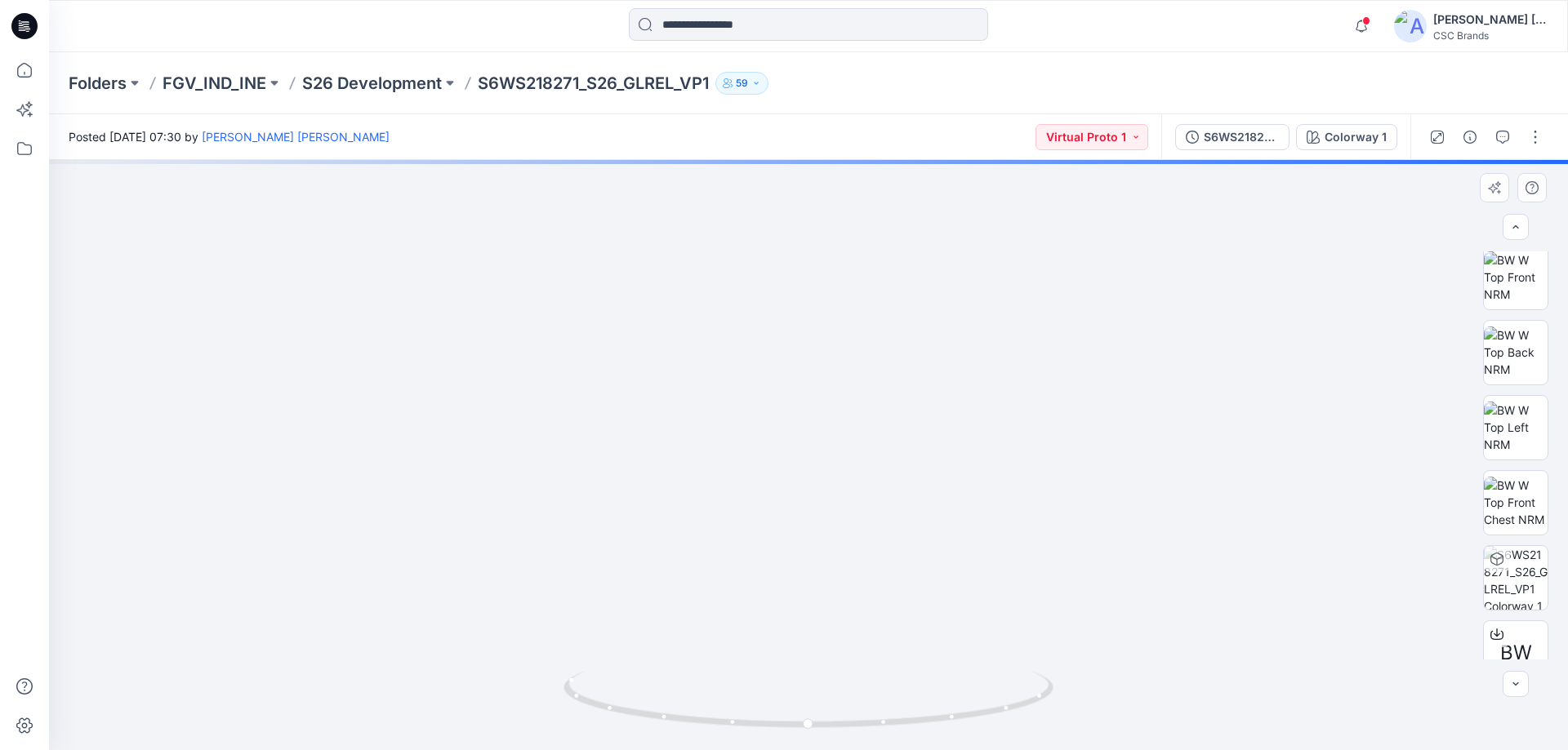
scroll to position [258, 0]
drag, startPoint x: 860, startPoint y: 466, endPoint x: 876, endPoint y: 754, distance: 288.4
click at [876, 749] on html "Notifications Your style S6WS218274_S26_GLREL_VP1 is ready [DATE] 09:33 Your st…" at bounding box center [784, 375] width 1568 height 750
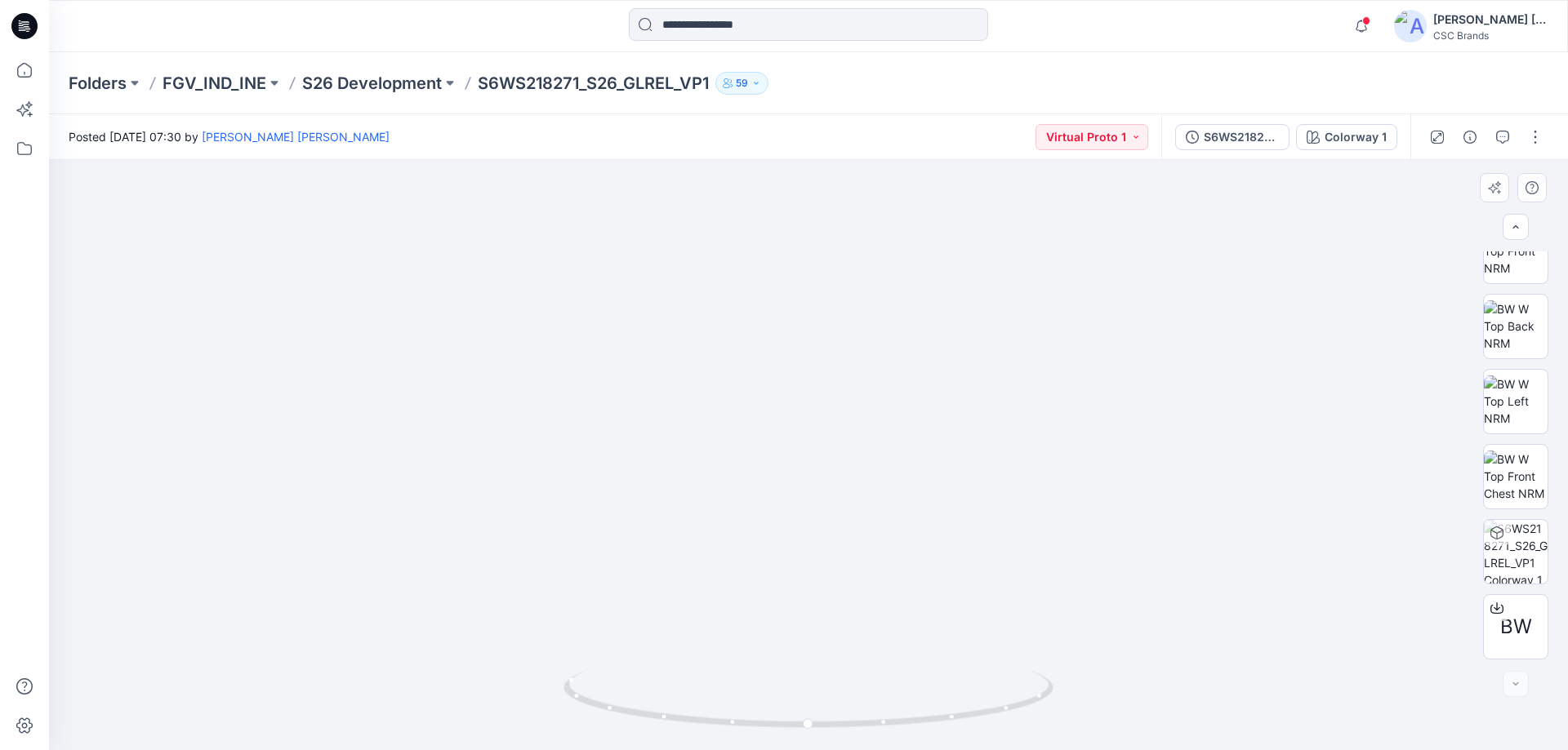
drag, startPoint x: 829, startPoint y: 593, endPoint x: 828, endPoint y: 378, distance: 215.0
click at [826, 379] on img at bounding box center [807, 265] width 1527 height 970
drag, startPoint x: 836, startPoint y: 593, endPoint x: 825, endPoint y: 410, distance: 183.3
click at [825, 426] on img at bounding box center [811, 260] width 1527 height 979
drag, startPoint x: 853, startPoint y: 582, endPoint x: 834, endPoint y: 431, distance: 152.2
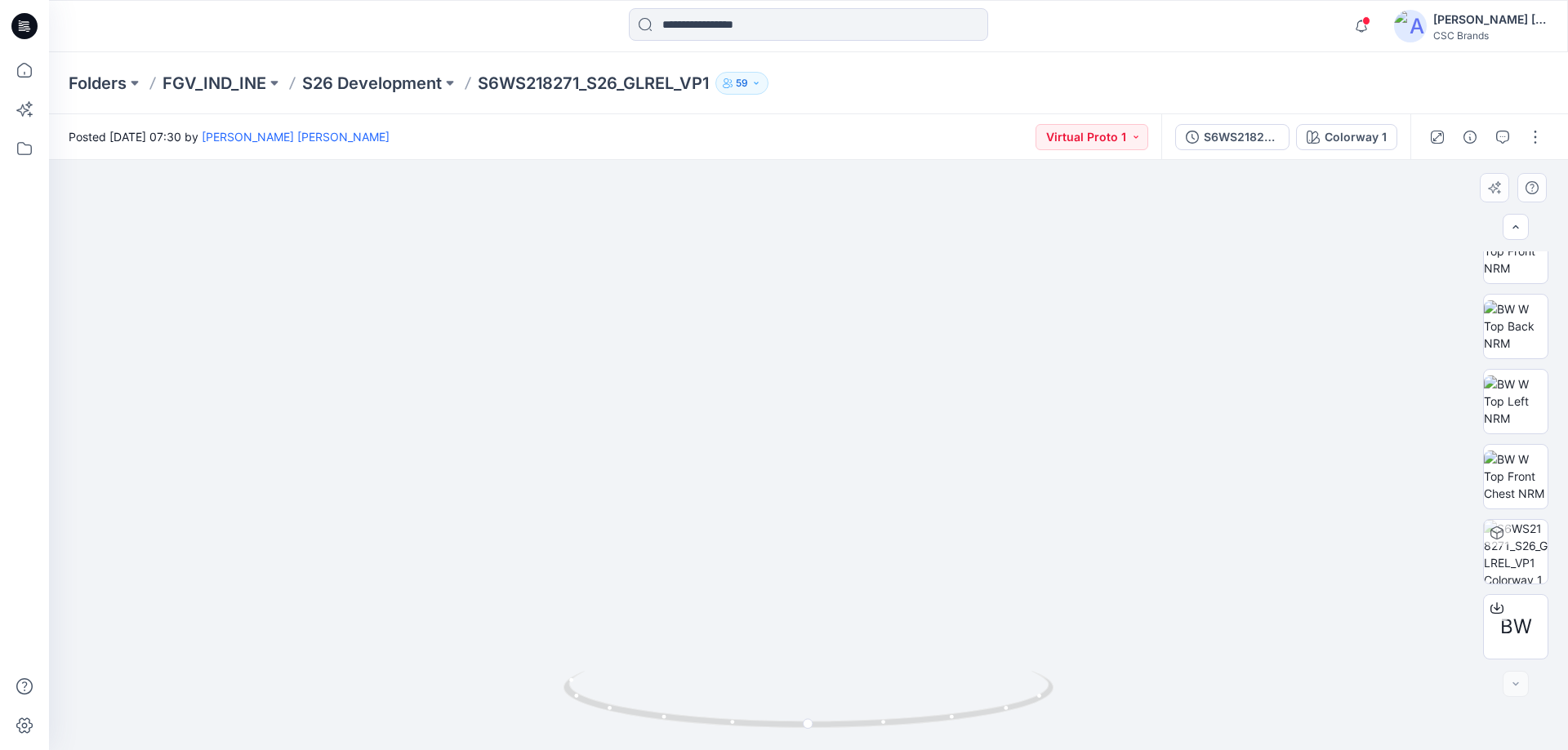
click at [834, 443] on img at bounding box center [804, 178] width 1527 height 1146
drag, startPoint x: 862, startPoint y: 650, endPoint x: 852, endPoint y: 511, distance: 139.4
click at [852, 511] on img at bounding box center [804, 69] width 1527 height 1363
click at [810, 727] on circle at bounding box center [809, 724] width 10 height 10
drag, startPoint x: 1030, startPoint y: 513, endPoint x: 900, endPoint y: 548, distance: 134.6
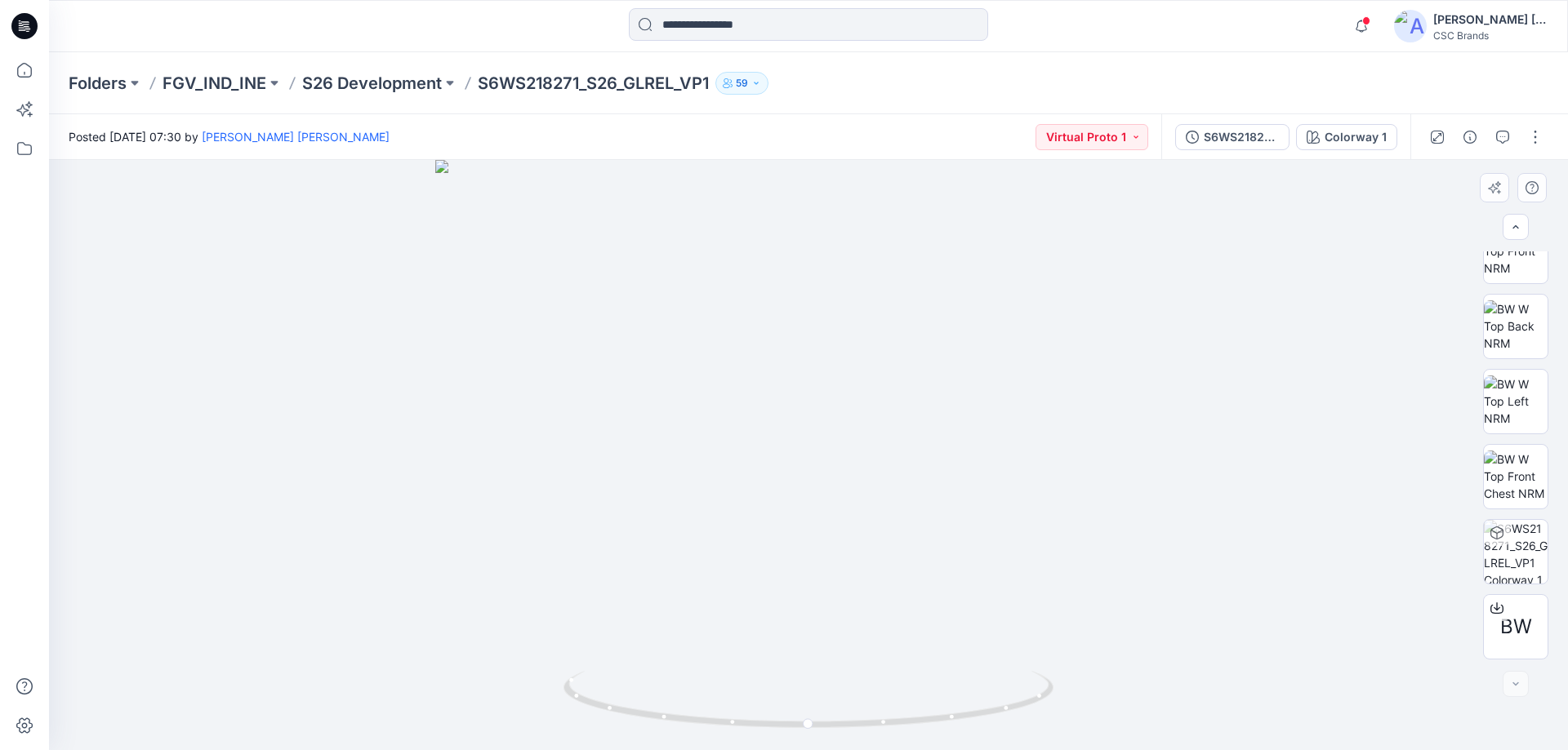
click at [900, 548] on img at bounding box center [809, 455] width 747 height 590
drag, startPoint x: 818, startPoint y: 729, endPoint x: 847, endPoint y: 705, distance: 37.6
click at [847, 705] on icon at bounding box center [810, 702] width 495 height 61
drag, startPoint x: 970, startPoint y: 650, endPoint x: 942, endPoint y: 679, distance: 40.3
click at [942, 679] on div at bounding box center [809, 455] width 1519 height 590
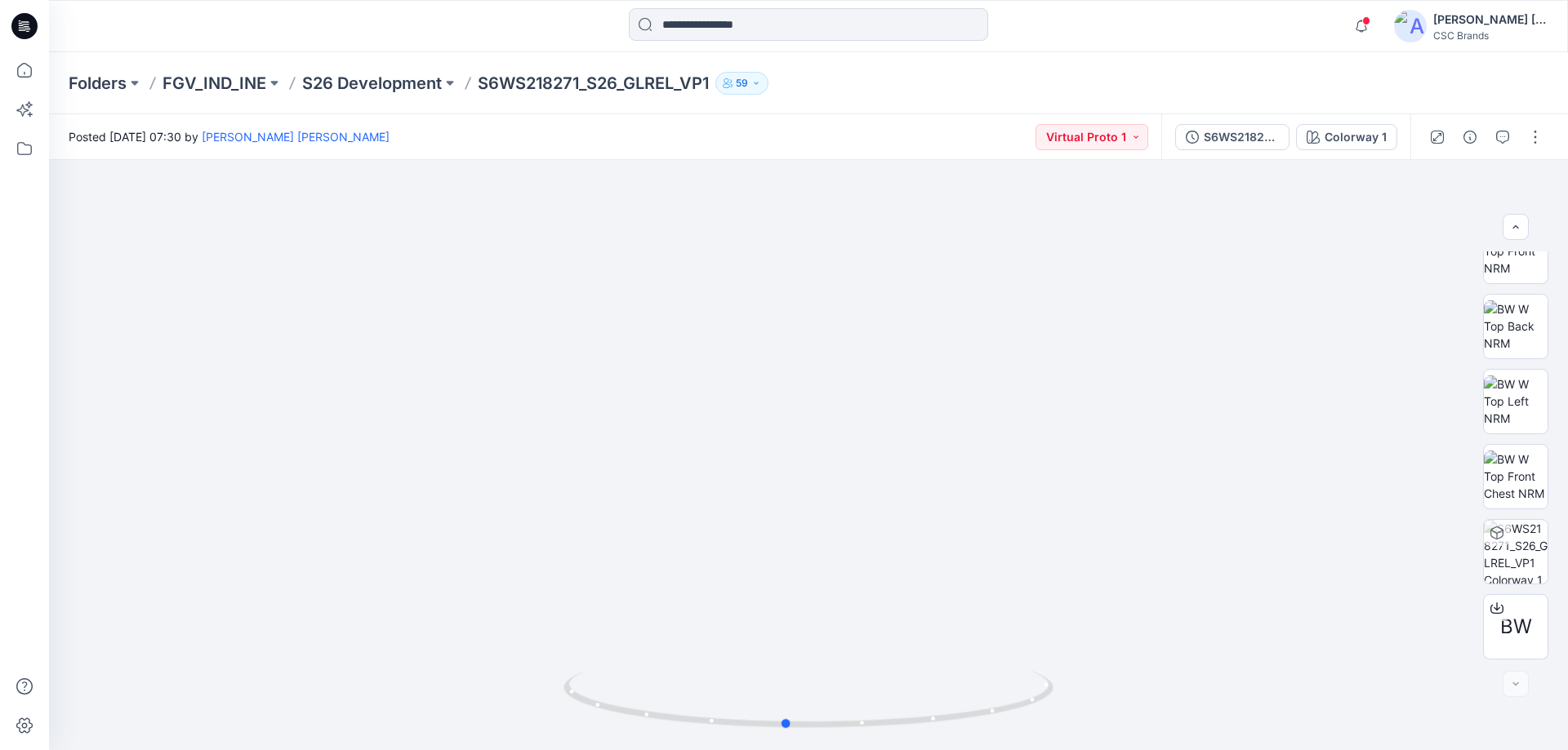
drag, startPoint x: 838, startPoint y: 732, endPoint x: 793, endPoint y: 763, distance: 54.6
click at [793, 749] on html "Notifications Your style S6WS218274_S26_GLREL_VP1 is ready [DATE] 09:33 Your st…" at bounding box center [784, 375] width 1568 height 750
click at [791, 713] on div at bounding box center [786, 704] width 19 height 19
drag, startPoint x: 918, startPoint y: 606, endPoint x: 967, endPoint y: 305, distance: 305.0
click at [967, 305] on img at bounding box center [793, 306] width 1877 height 888
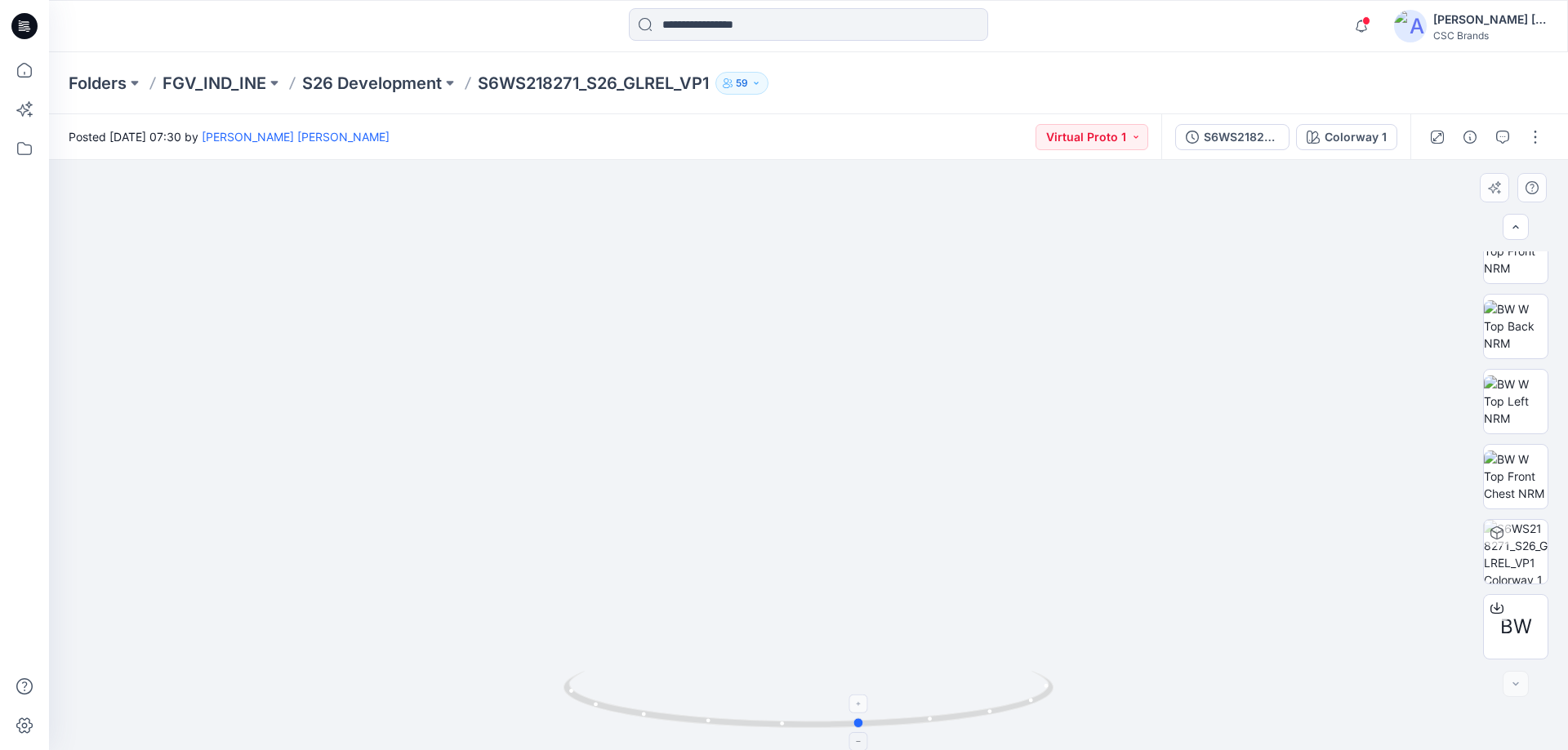
drag, startPoint x: 790, startPoint y: 729, endPoint x: 865, endPoint y: 736, distance: 75.3
click at [865, 732] on icon at bounding box center [810, 702] width 495 height 61
drag, startPoint x: 860, startPoint y: 727, endPoint x: 1301, endPoint y: 705, distance: 441.5
click at [1301, 705] on div at bounding box center [809, 455] width 1519 height 590
click at [1038, 427] on img at bounding box center [767, 231] width 2501 height 1038
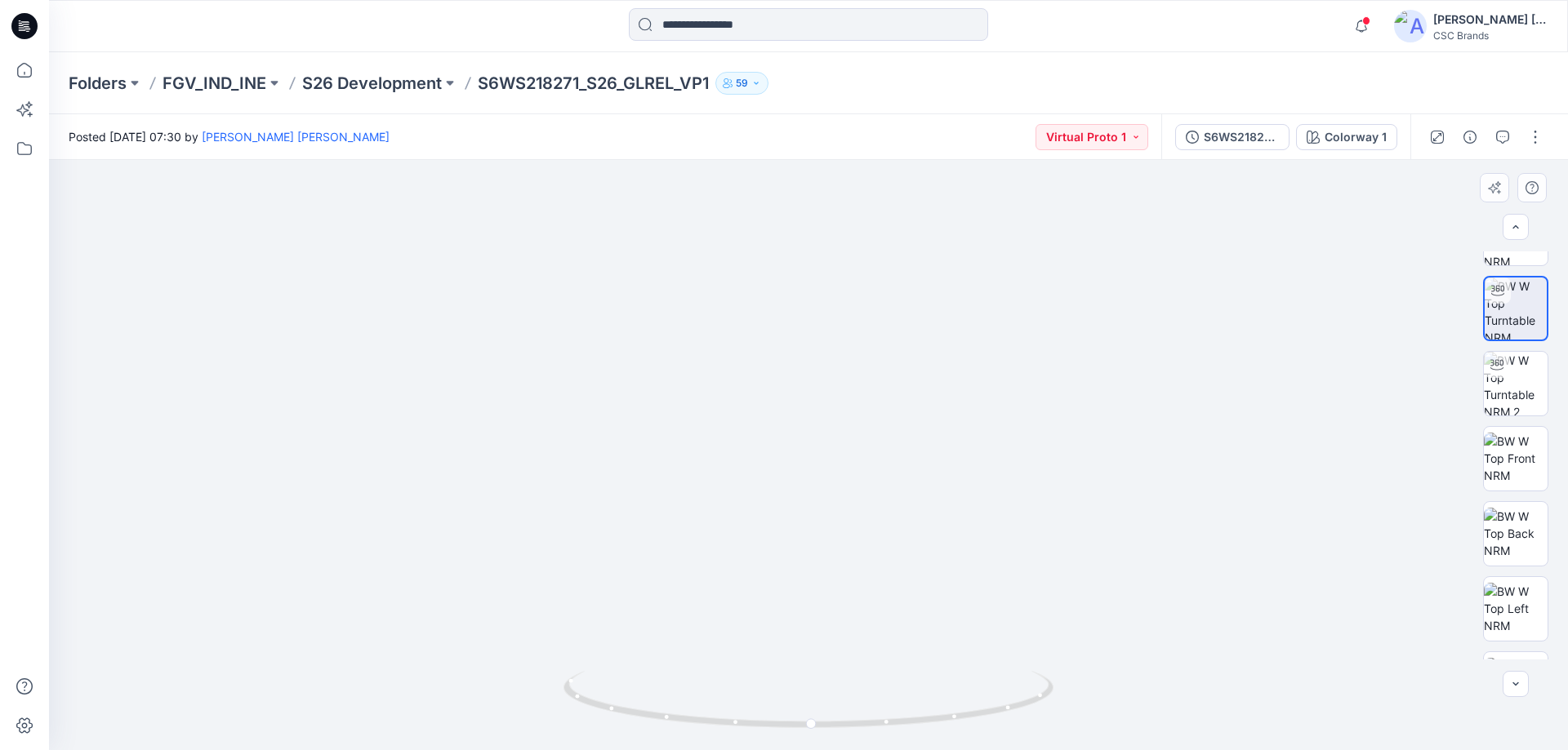
scroll to position [0, 0]
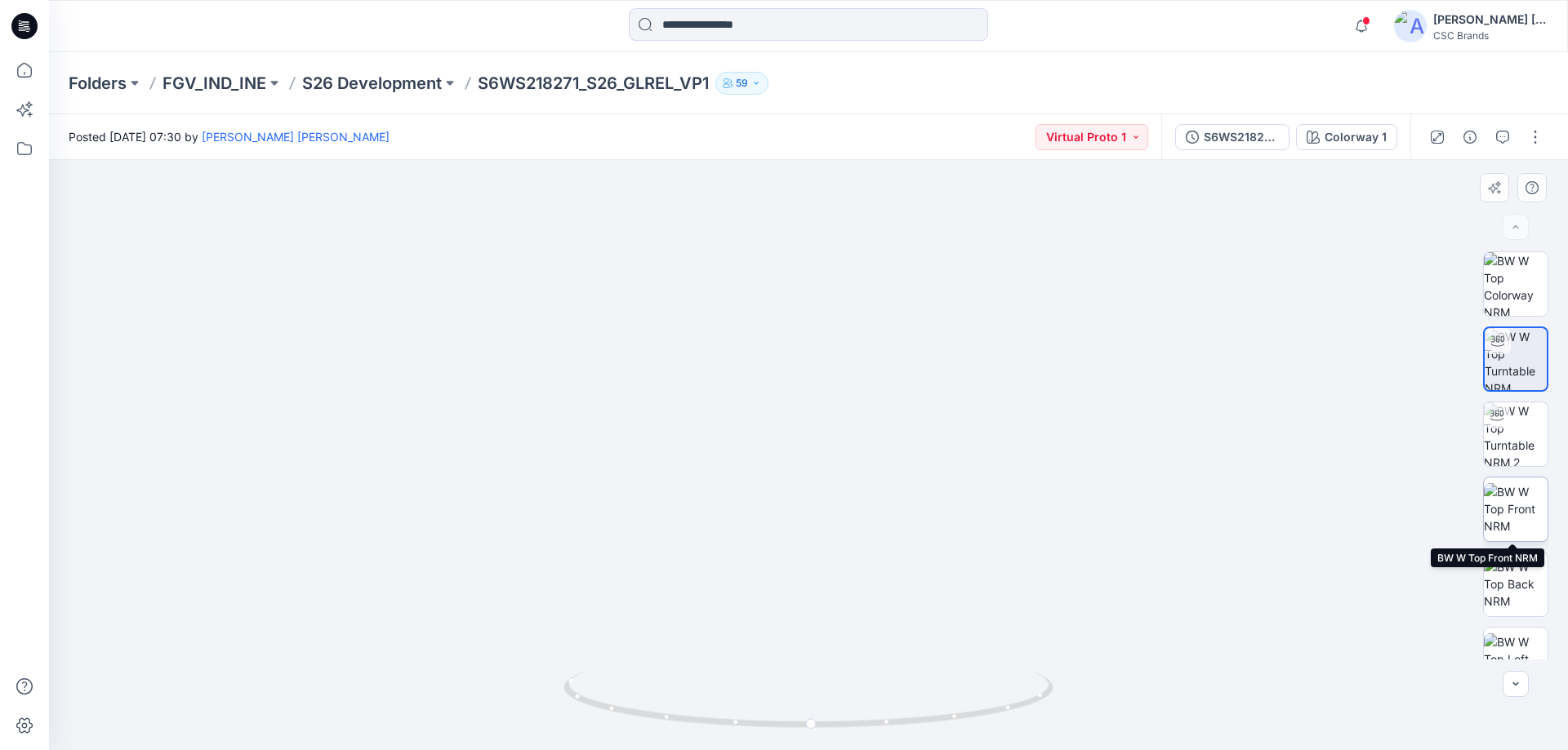
click at [1508, 511] on img at bounding box center [1515, 509] width 64 height 51
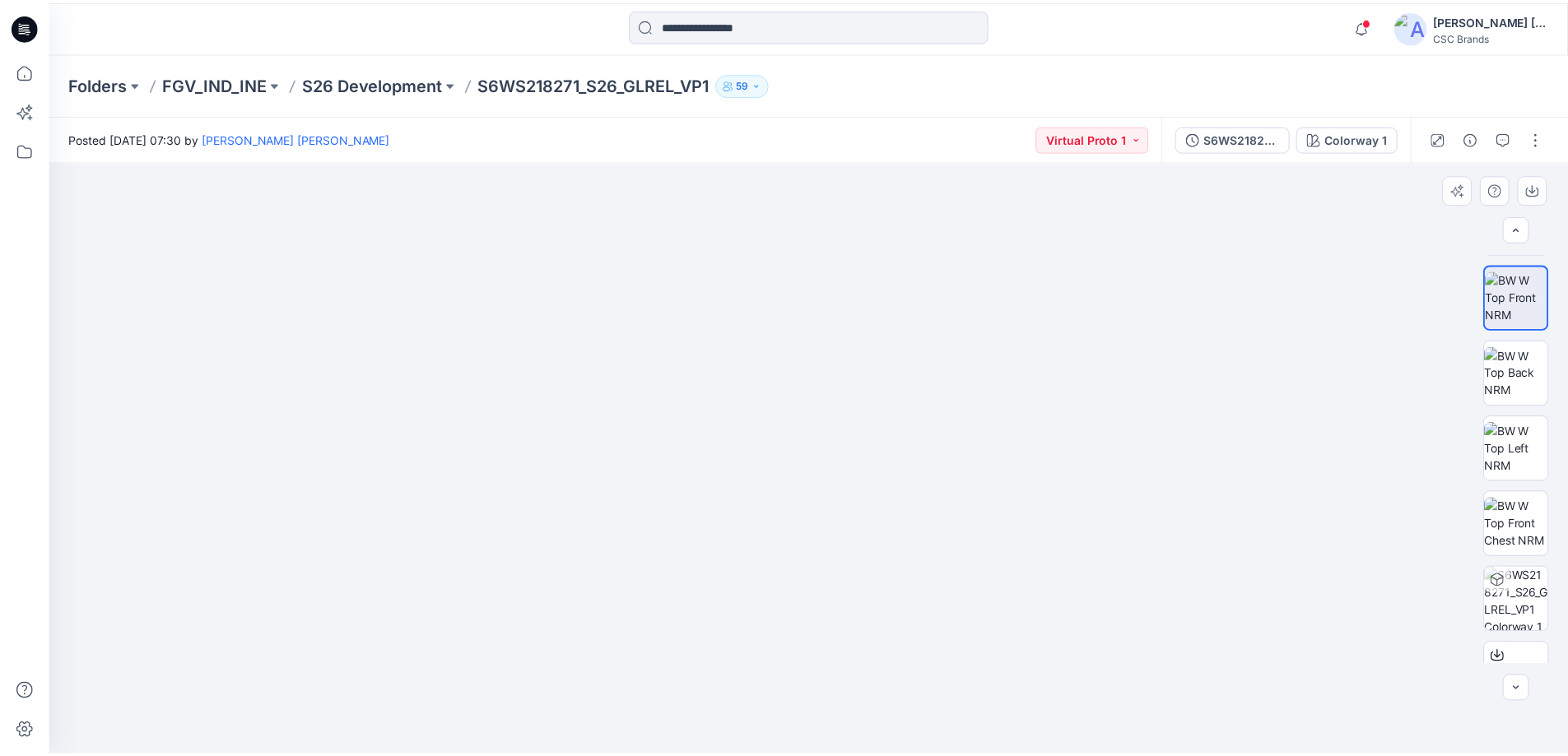
scroll to position [260, 0]
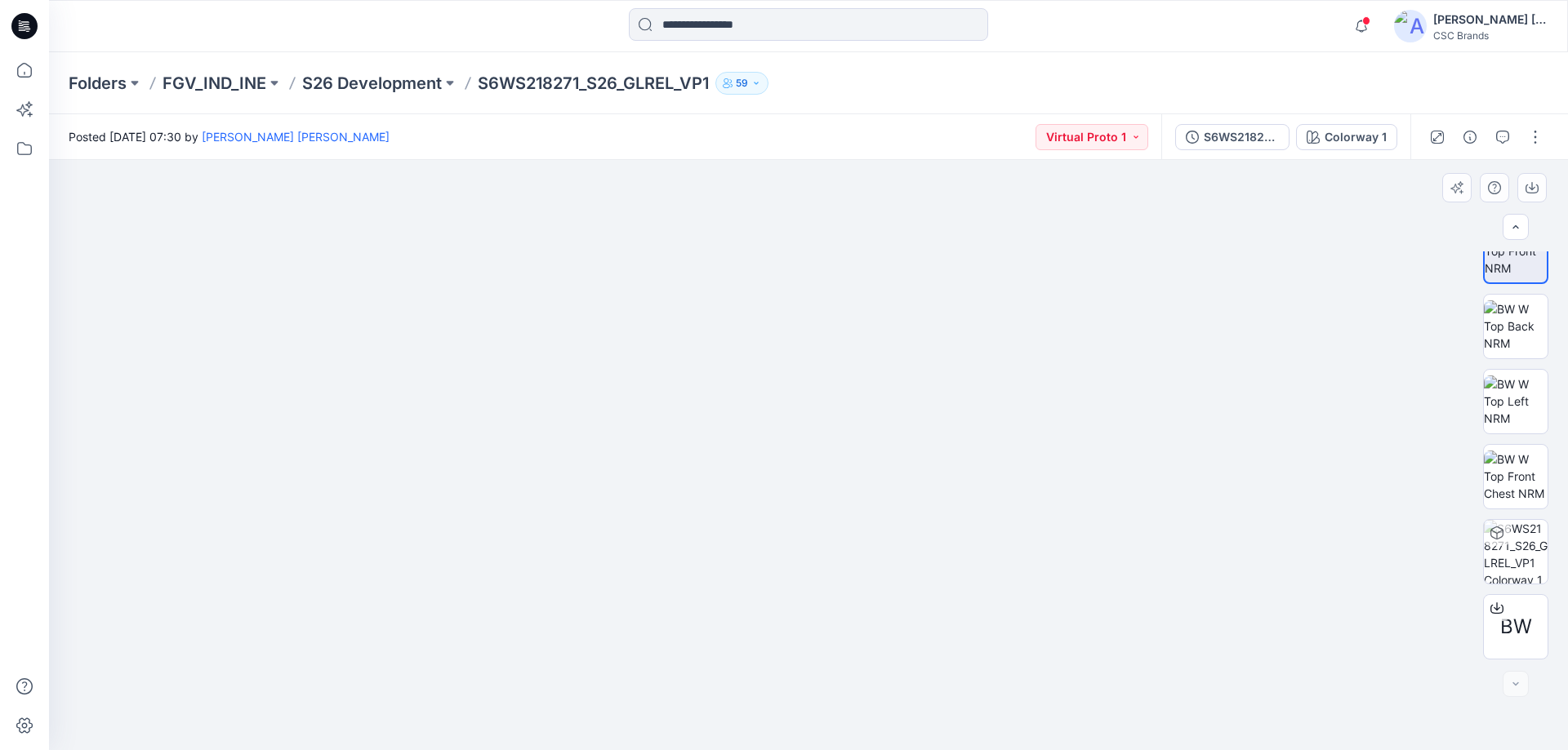
drag, startPoint x: 1024, startPoint y: 376, endPoint x: 1028, endPoint y: 622, distance: 246.0
click at [1028, 622] on img at bounding box center [808, 438] width 1013 height 624
click at [263, 83] on p "FGV_IND_INE" at bounding box center [215, 83] width 104 height 22
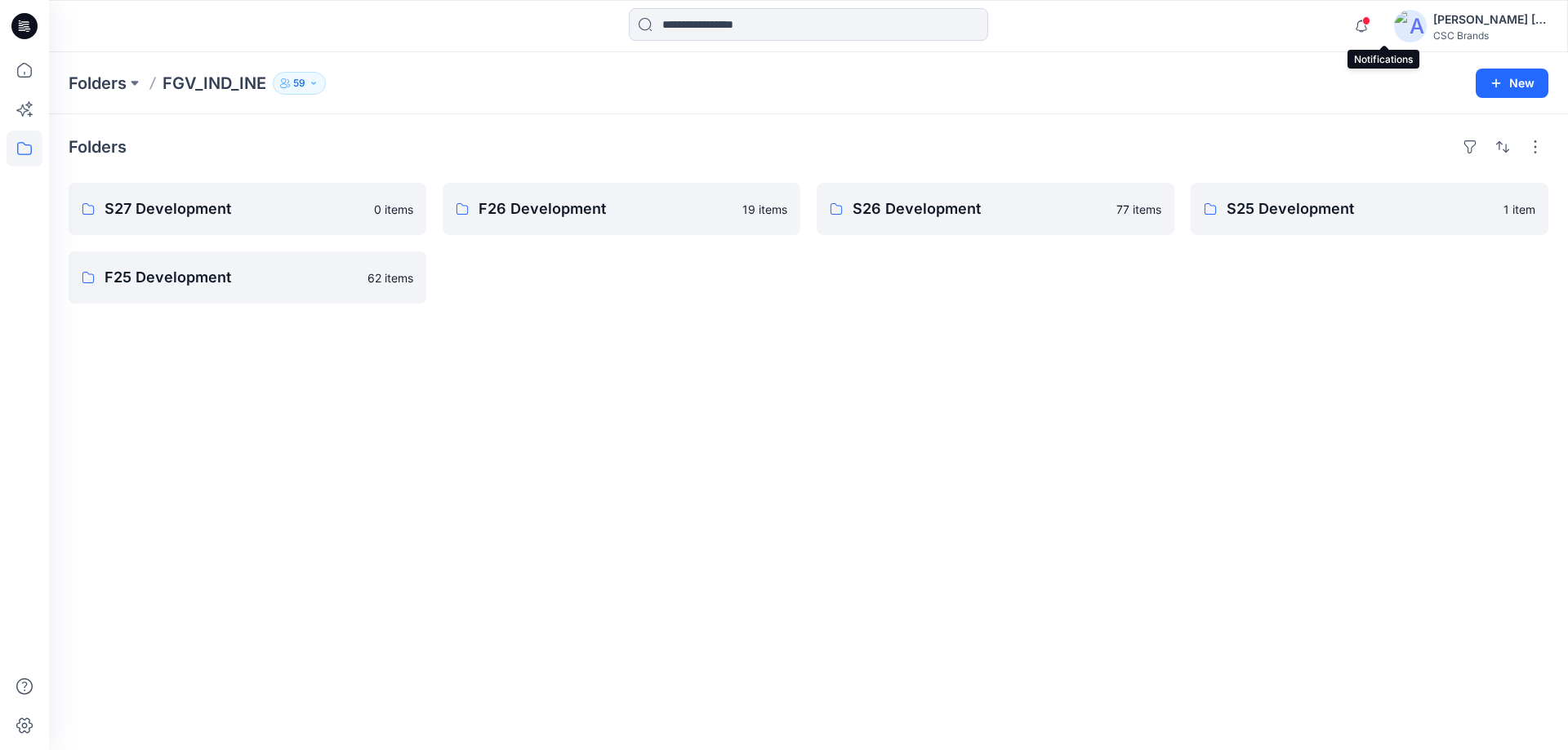
click at [1371, 22] on span at bounding box center [1366, 21] width 8 height 9
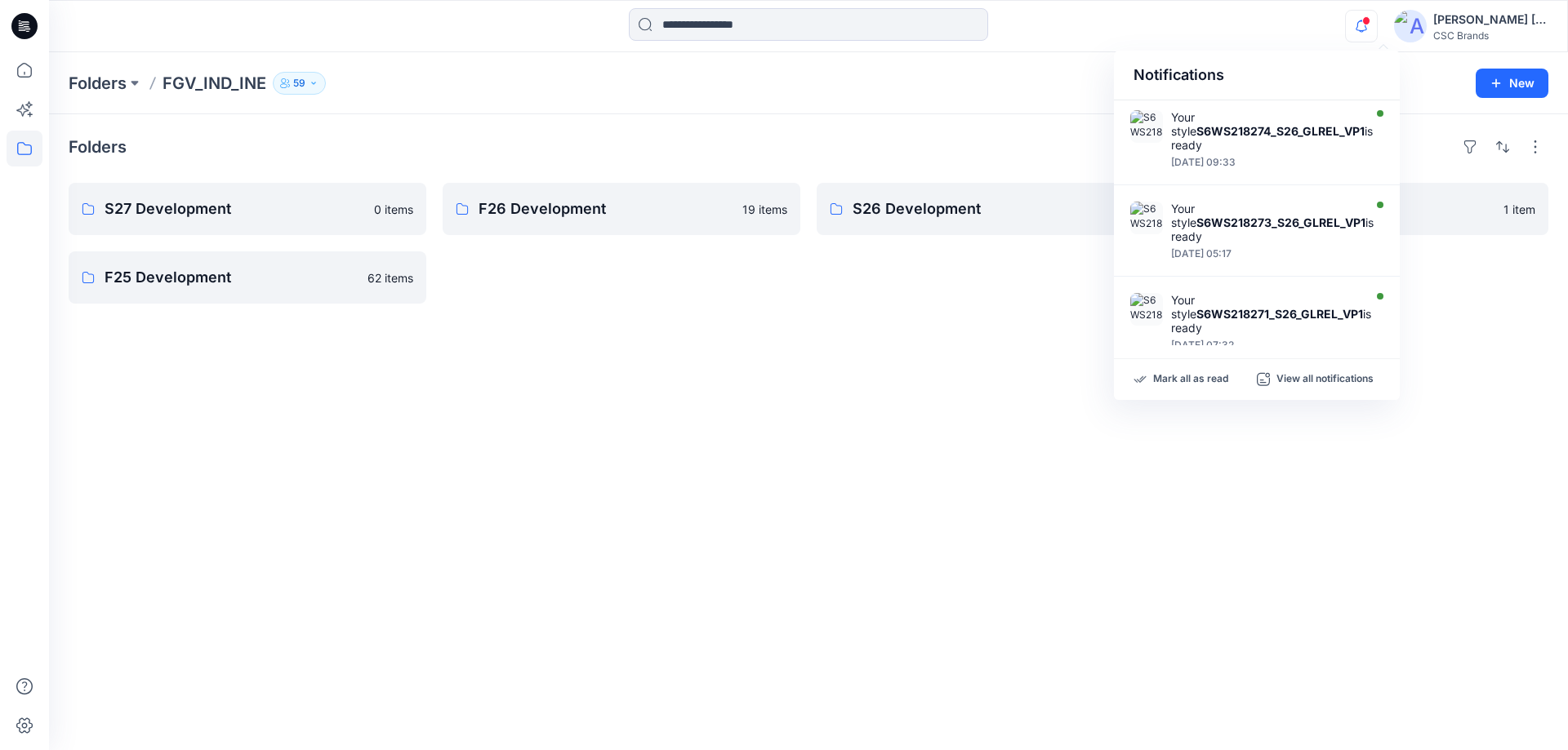
click at [1483, 36] on div "CSC Brands" at bounding box center [1490, 36] width 114 height 13
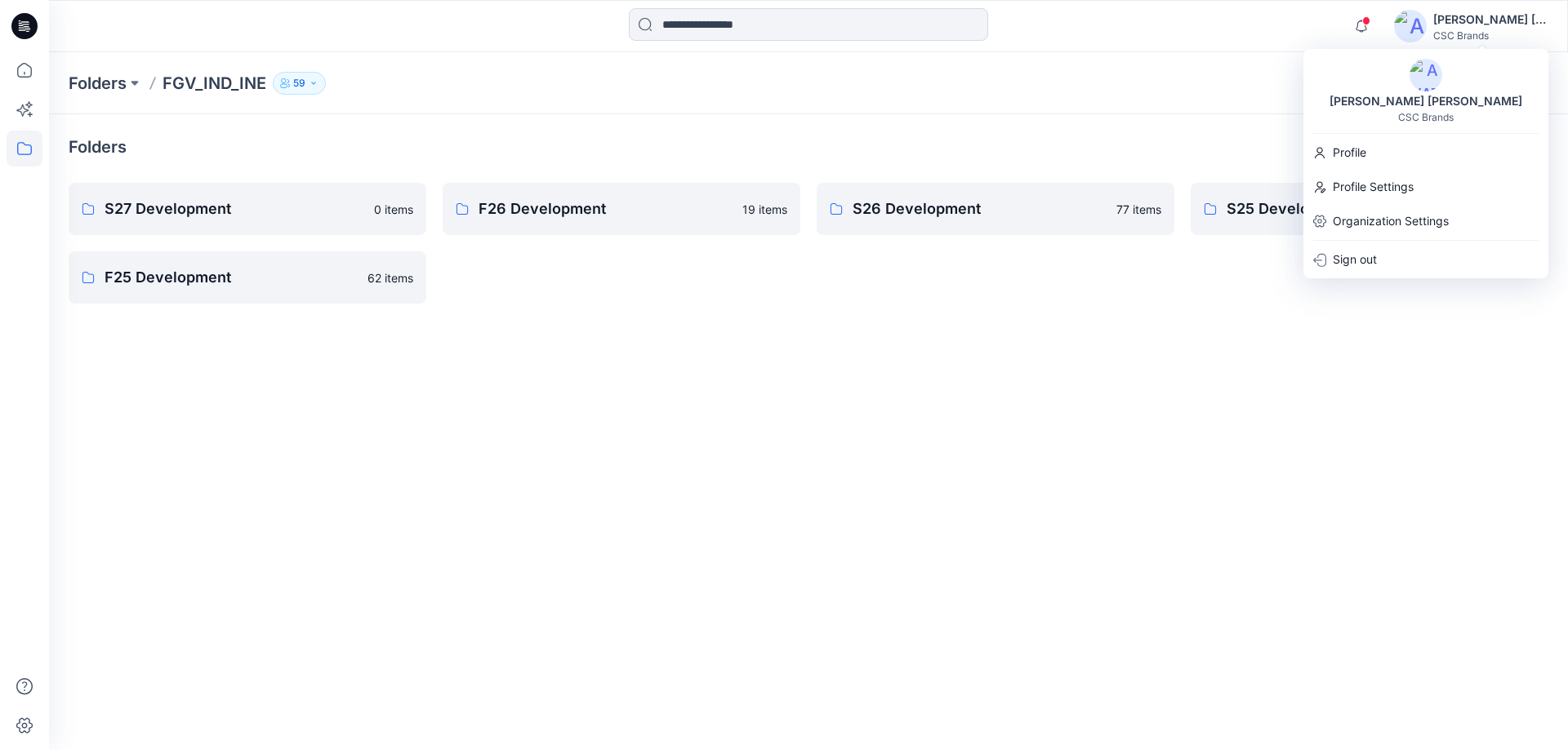
click at [1424, 80] on img at bounding box center [1426, 75] width 32 height 32
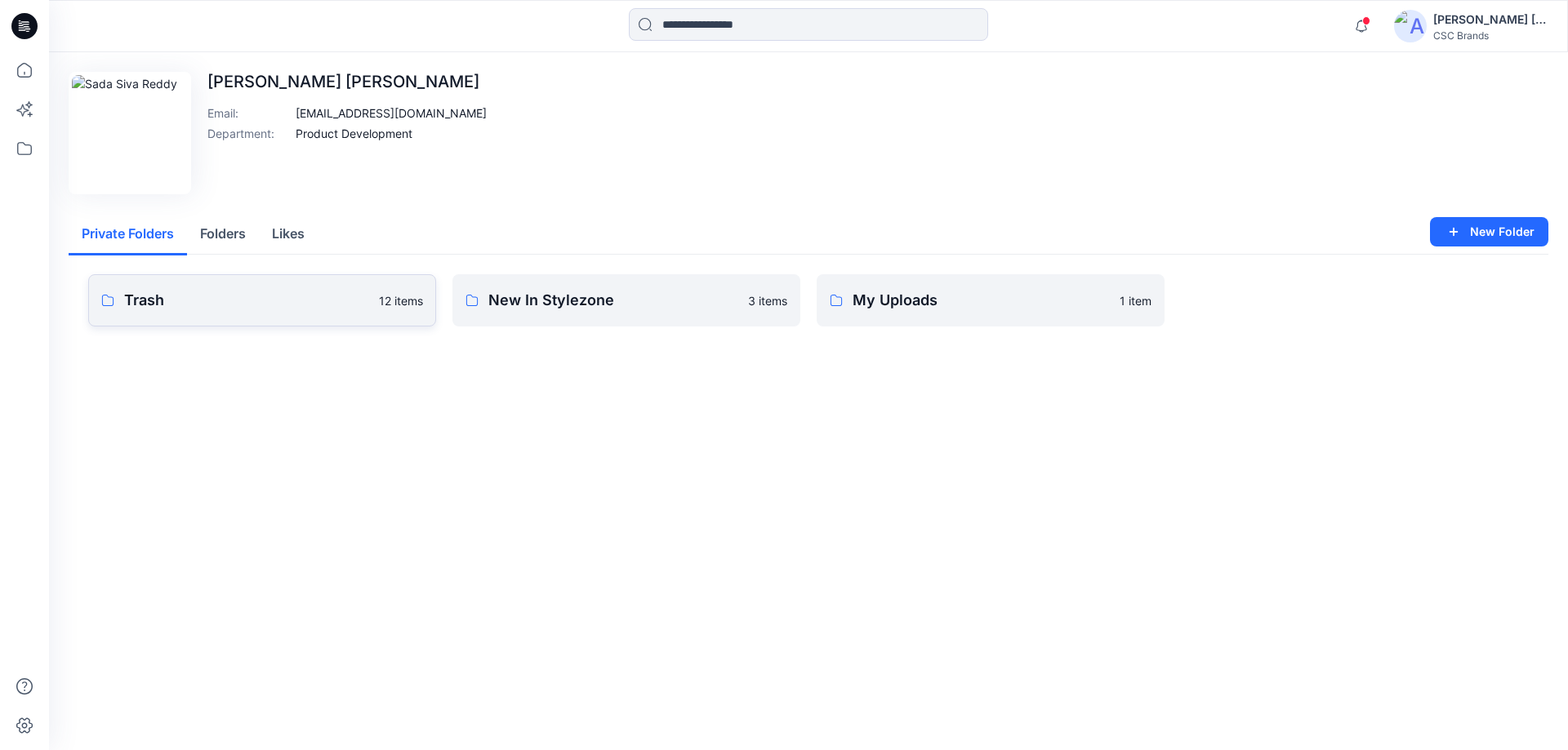
click at [273, 305] on p "Trash" at bounding box center [246, 300] width 245 height 22
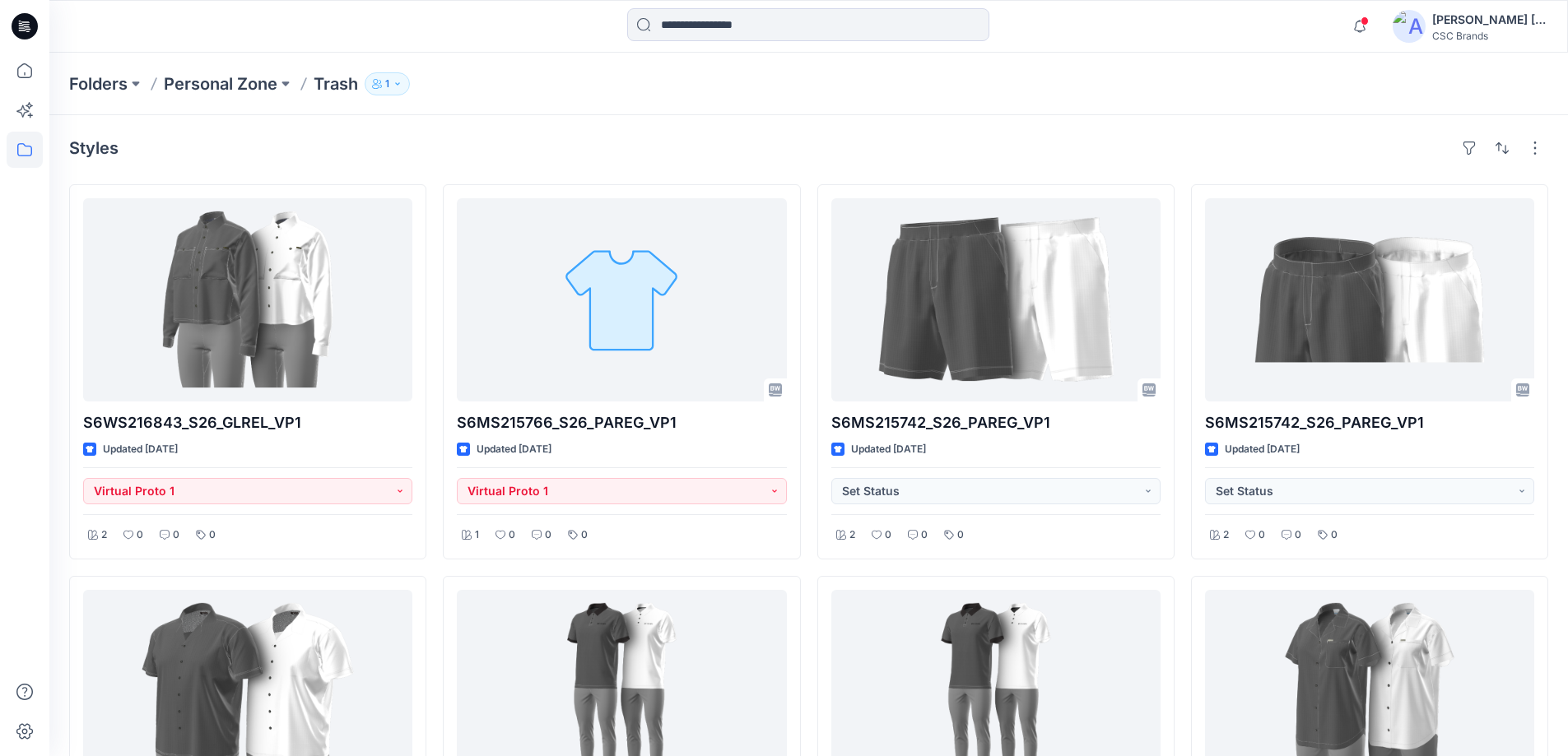
click at [326, 78] on p "Trash" at bounding box center [336, 83] width 44 height 23
click at [329, 78] on p "Trash" at bounding box center [336, 83] width 44 height 23
click at [261, 85] on p "Personal Zone" at bounding box center [221, 83] width 114 height 23
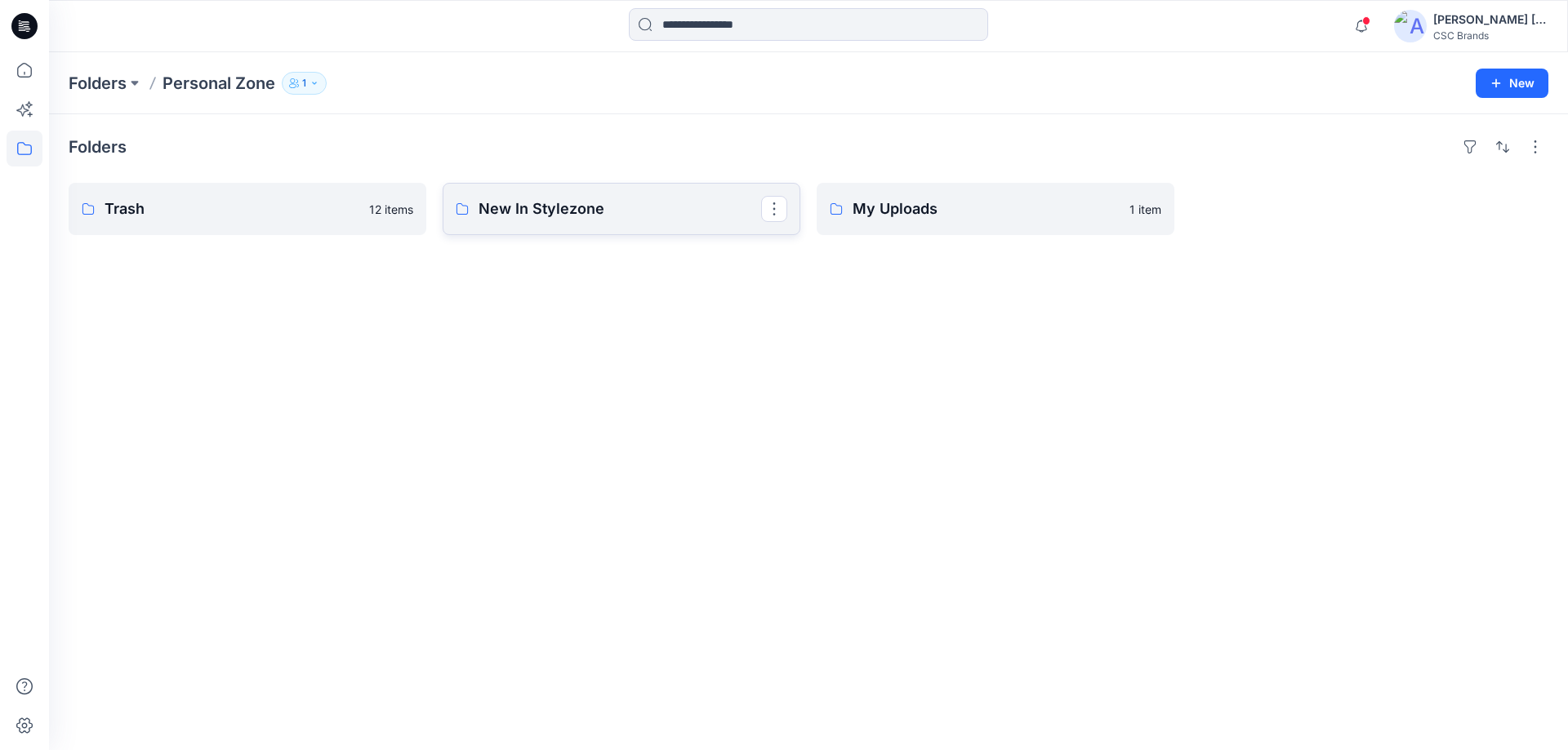
click at [622, 211] on p "New In Stylezone" at bounding box center [619, 208] width 283 height 22
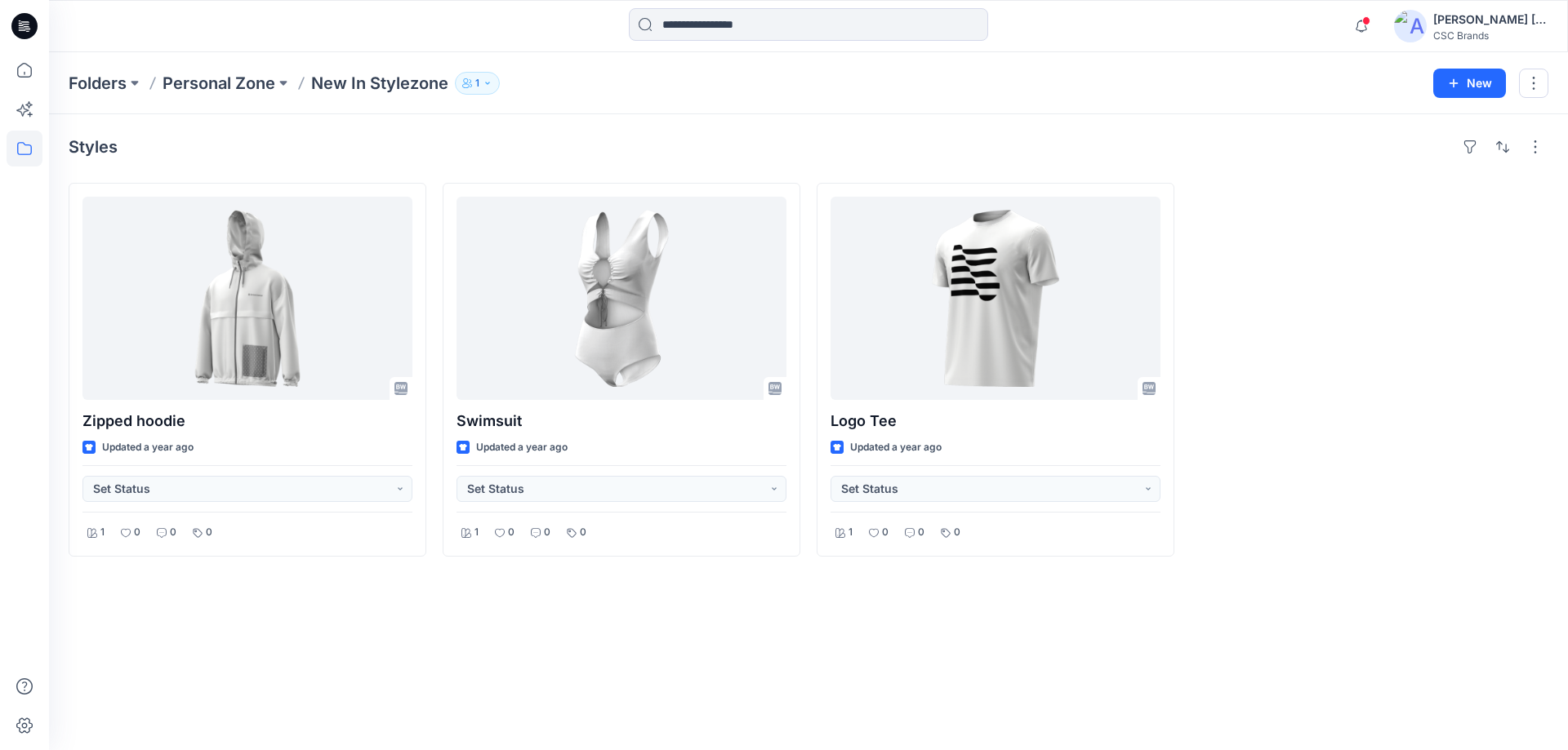
click at [349, 81] on p "New In Stylezone" at bounding box center [380, 83] width 137 height 22
click at [254, 83] on p "Personal Zone" at bounding box center [219, 83] width 113 height 22
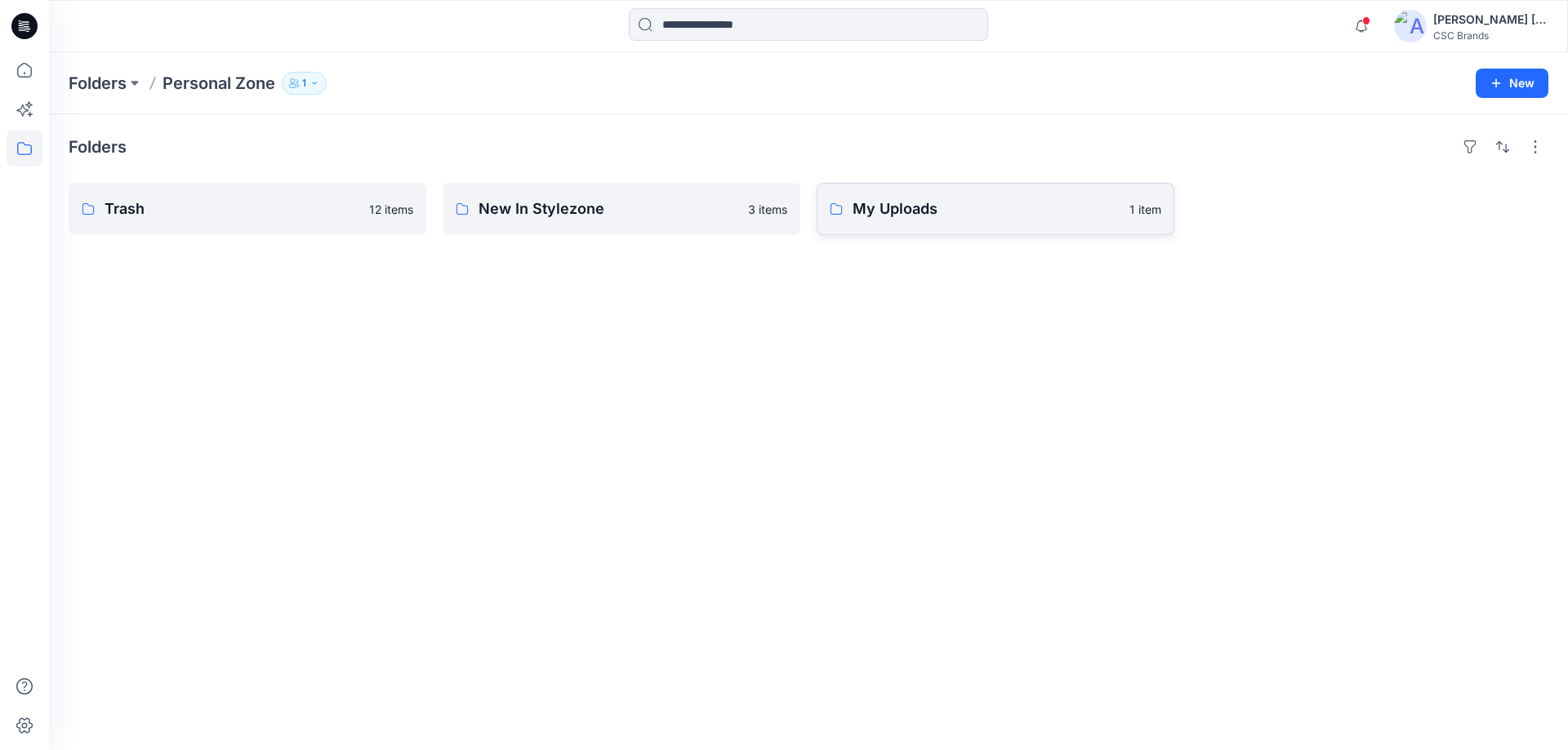
click at [874, 213] on p "My Uploads" at bounding box center [986, 208] width 267 height 22
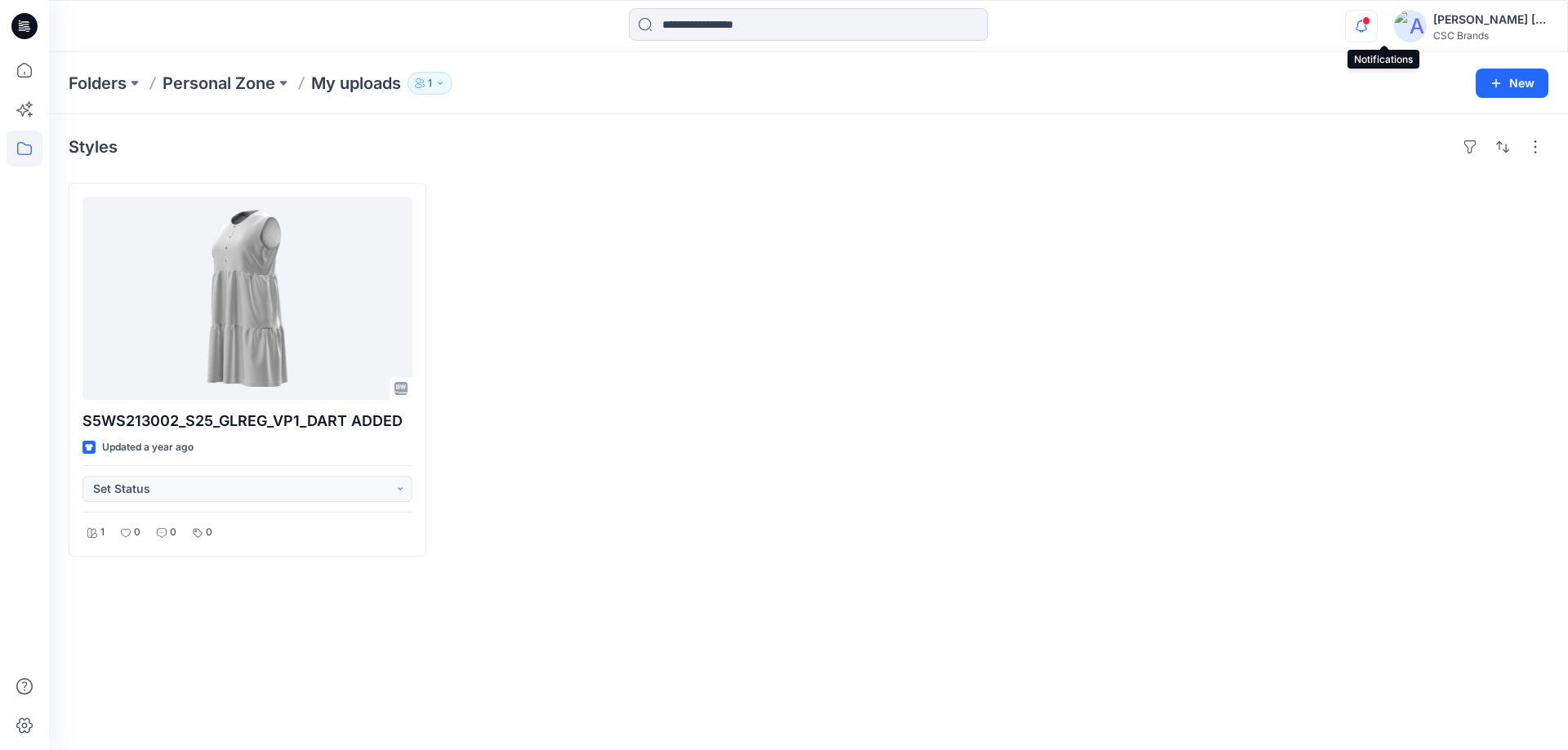
click at [1377, 17] on icon "button" at bounding box center [1362, 26] width 31 height 32
